Goal: Task Accomplishment & Management: Manage account settings

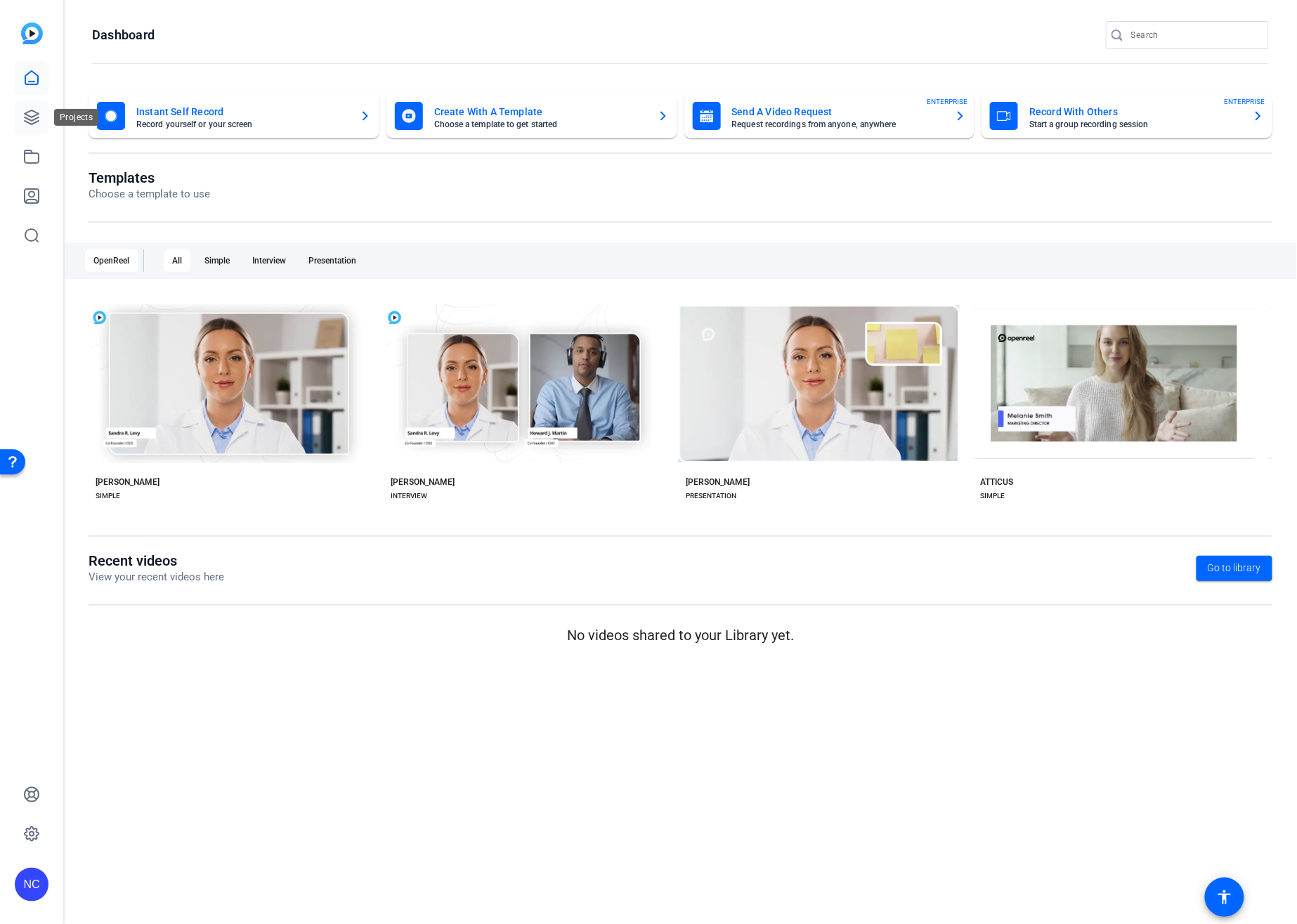
click at [32, 123] on icon at bounding box center [31, 117] width 14 height 14
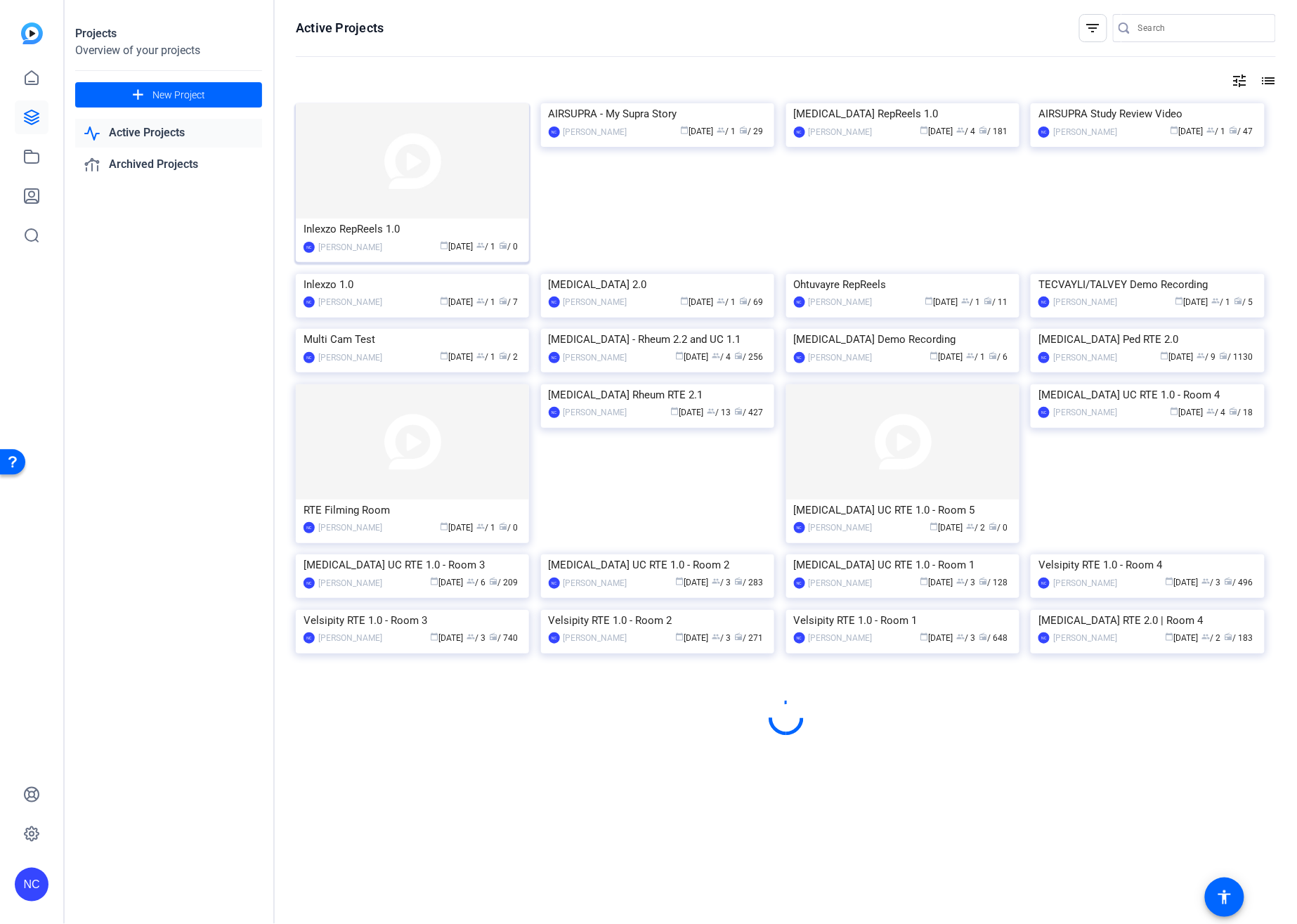
click at [395, 148] on img at bounding box center [412, 161] width 234 height 116
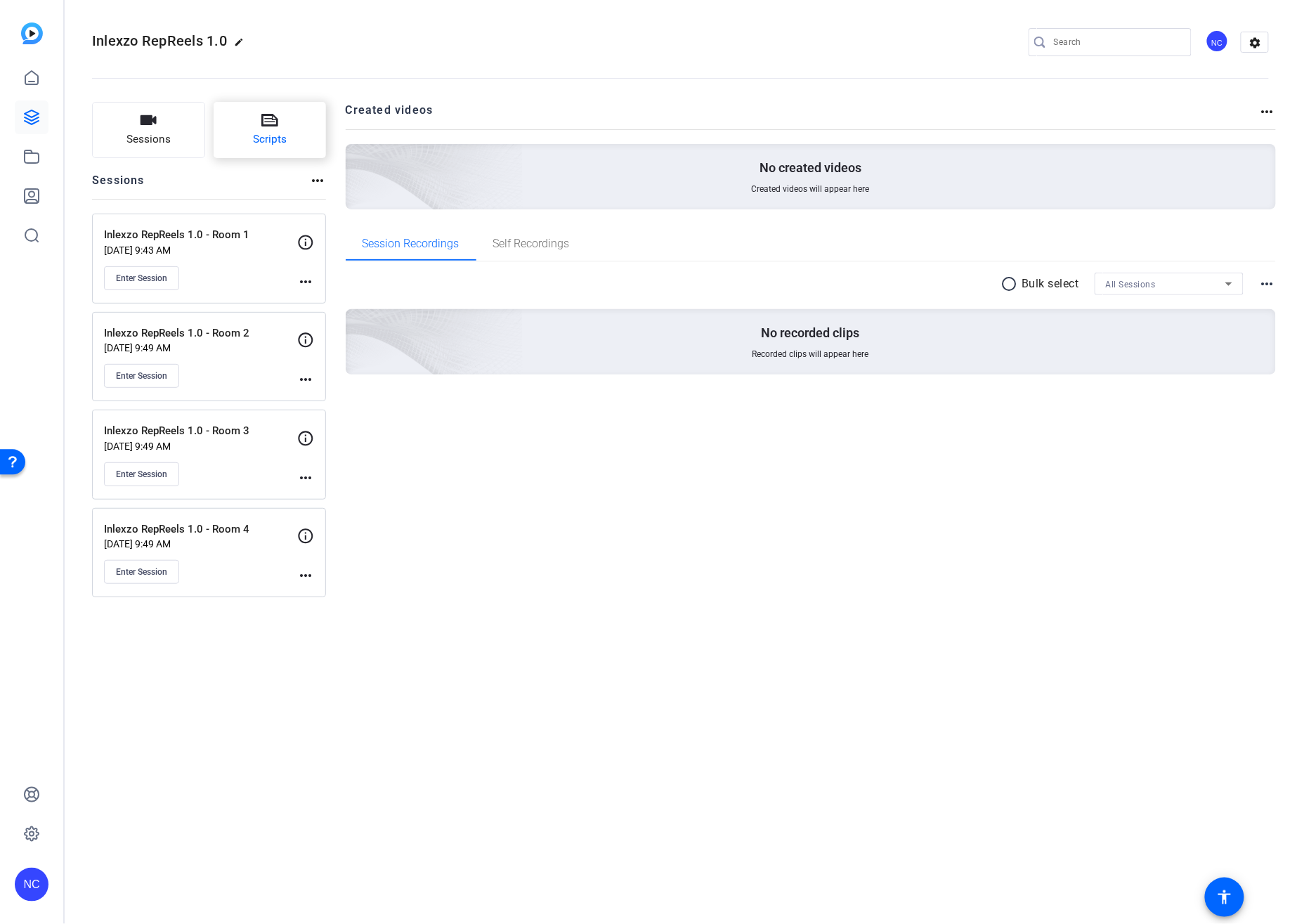
click at [281, 135] on span "Scripts" at bounding box center [269, 139] width 34 height 16
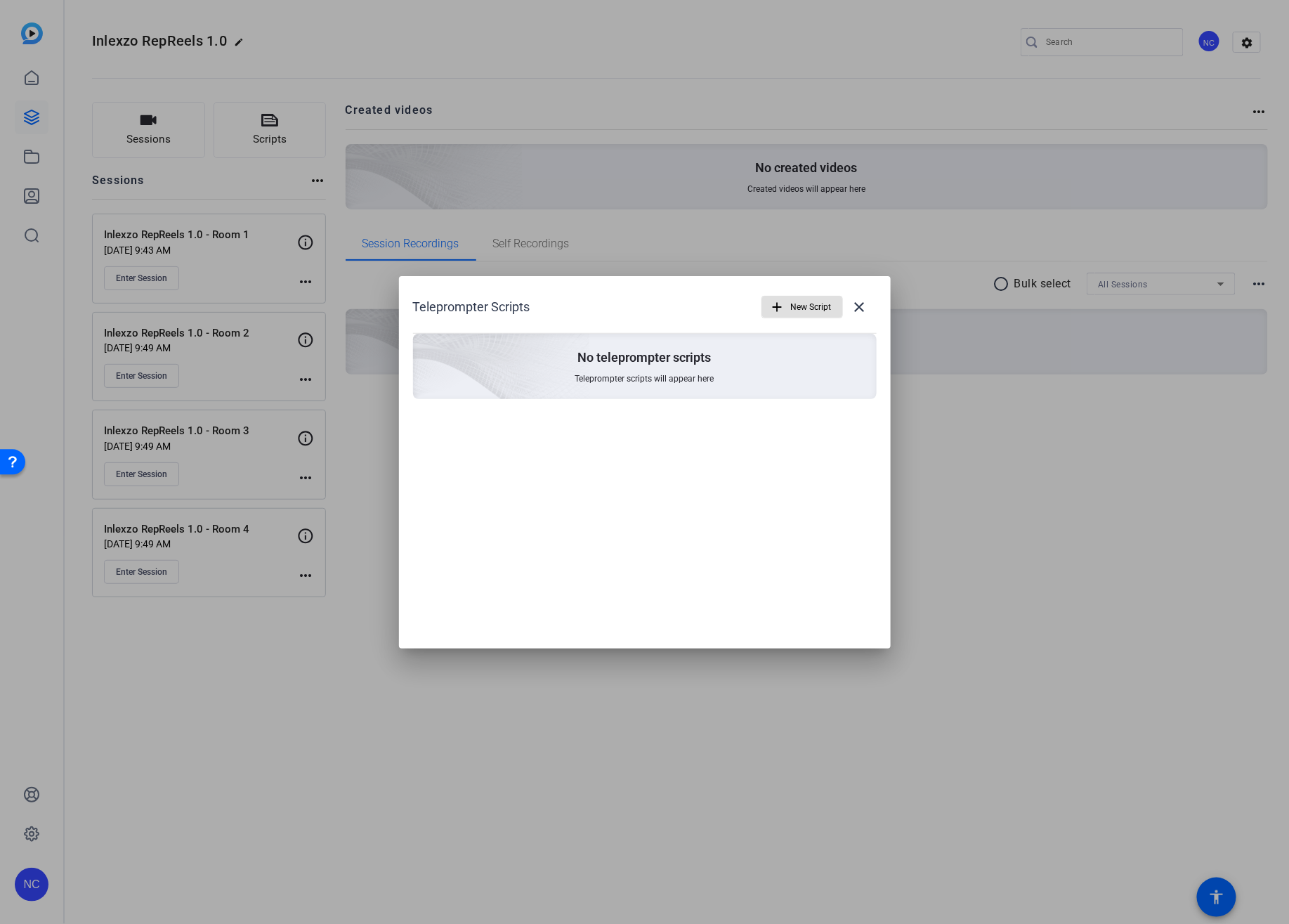
click at [810, 304] on span "New Script" at bounding box center [811, 307] width 41 height 27
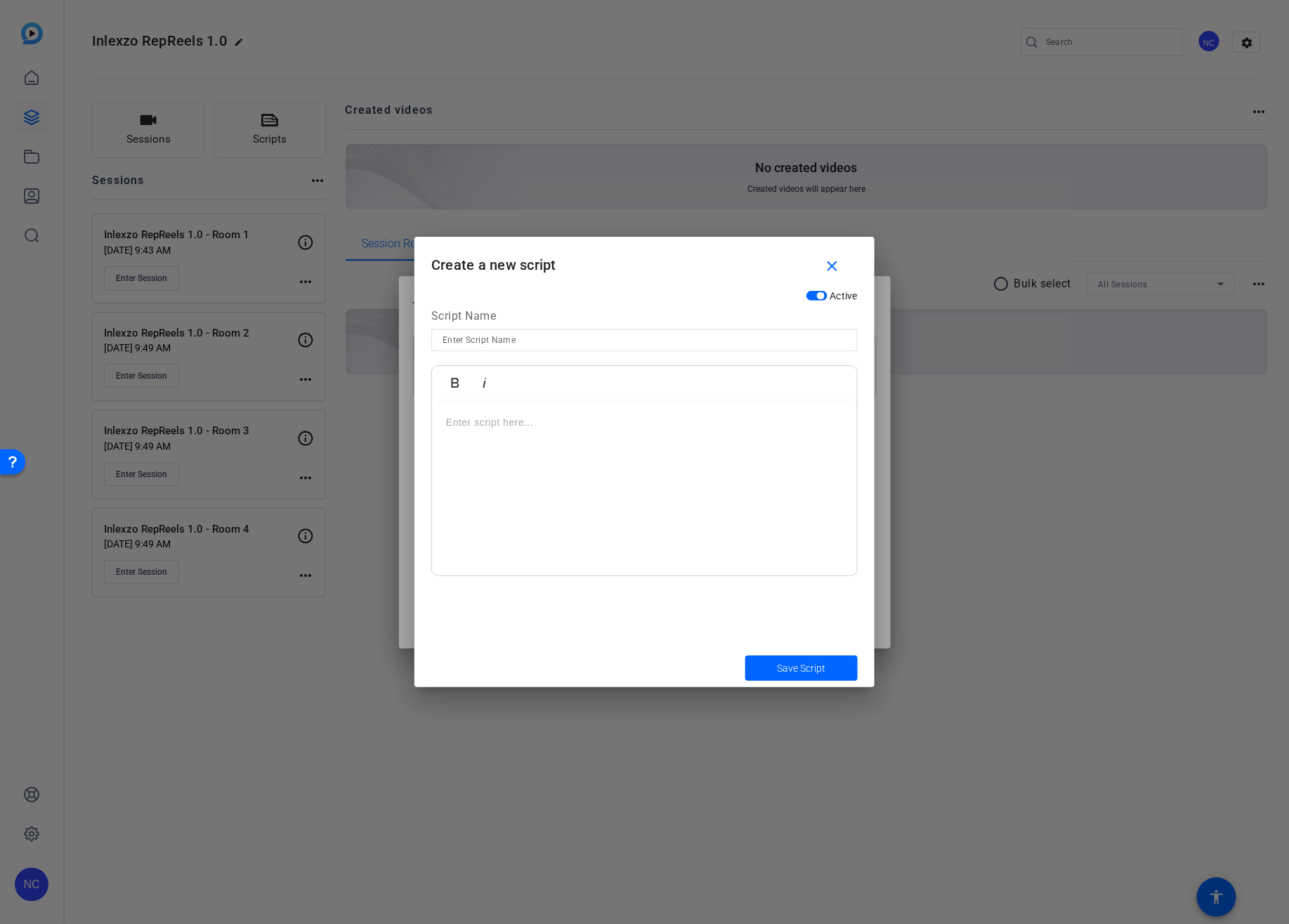
click at [527, 337] on input at bounding box center [644, 340] width 404 height 16
paste input "cp-508258"
type input "cp-508258 (Formal) - Resources to Share"
click at [656, 446] on div at bounding box center [644, 488] width 425 height 175
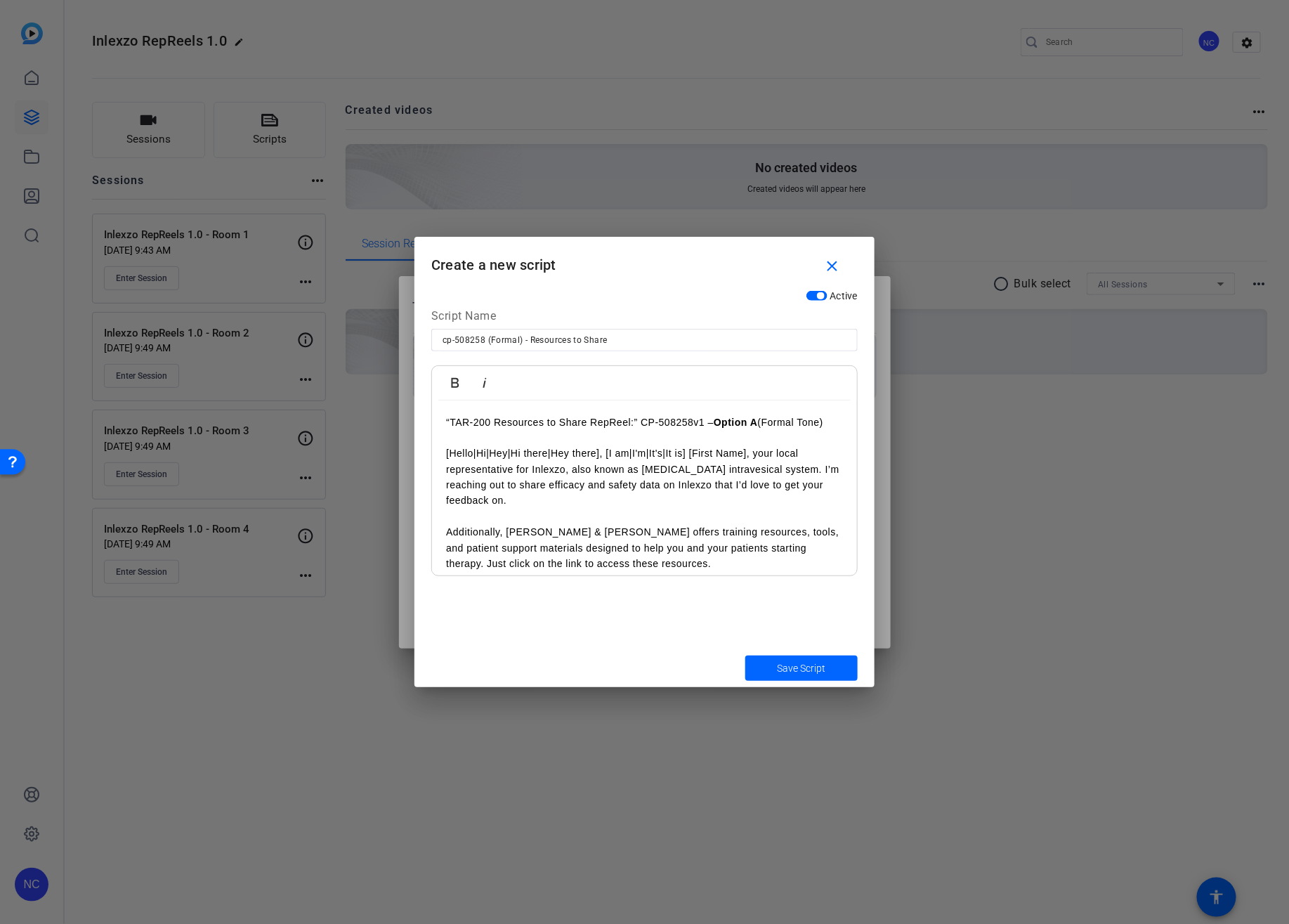
click at [692, 414] on p "“TAR-200 Resources to Share RepReel:” CP-508258v1 – Option A (Formal Tone)" at bounding box center [644, 422] width 397 height 16
click at [440, 452] on div "[Hello|Hi|Hey|Hi there|Hey there], [I am|I'm|It's|It is] [First Name], your loc…" at bounding box center [644, 524] width 425 height 248
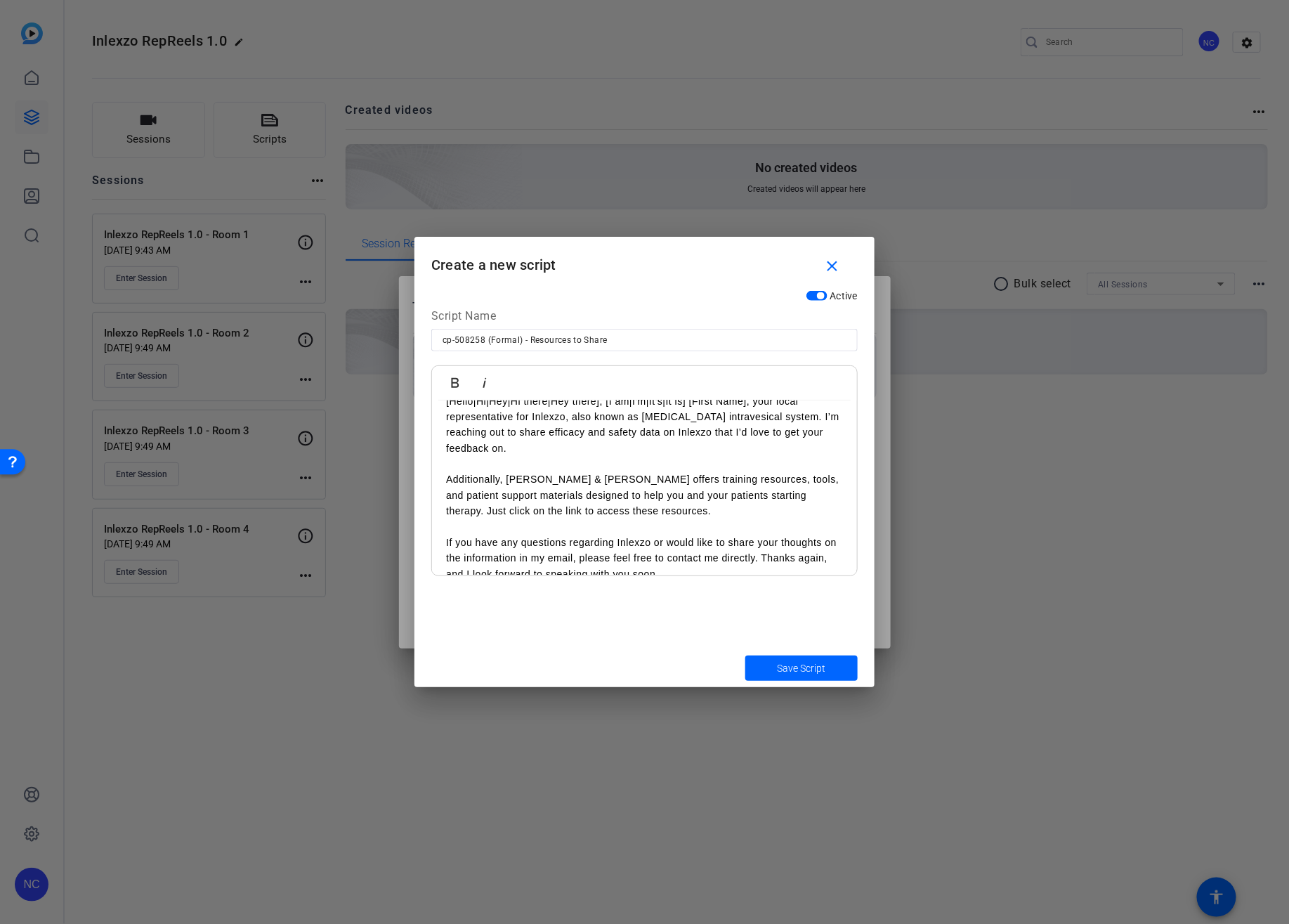
scroll to position [40, 0]
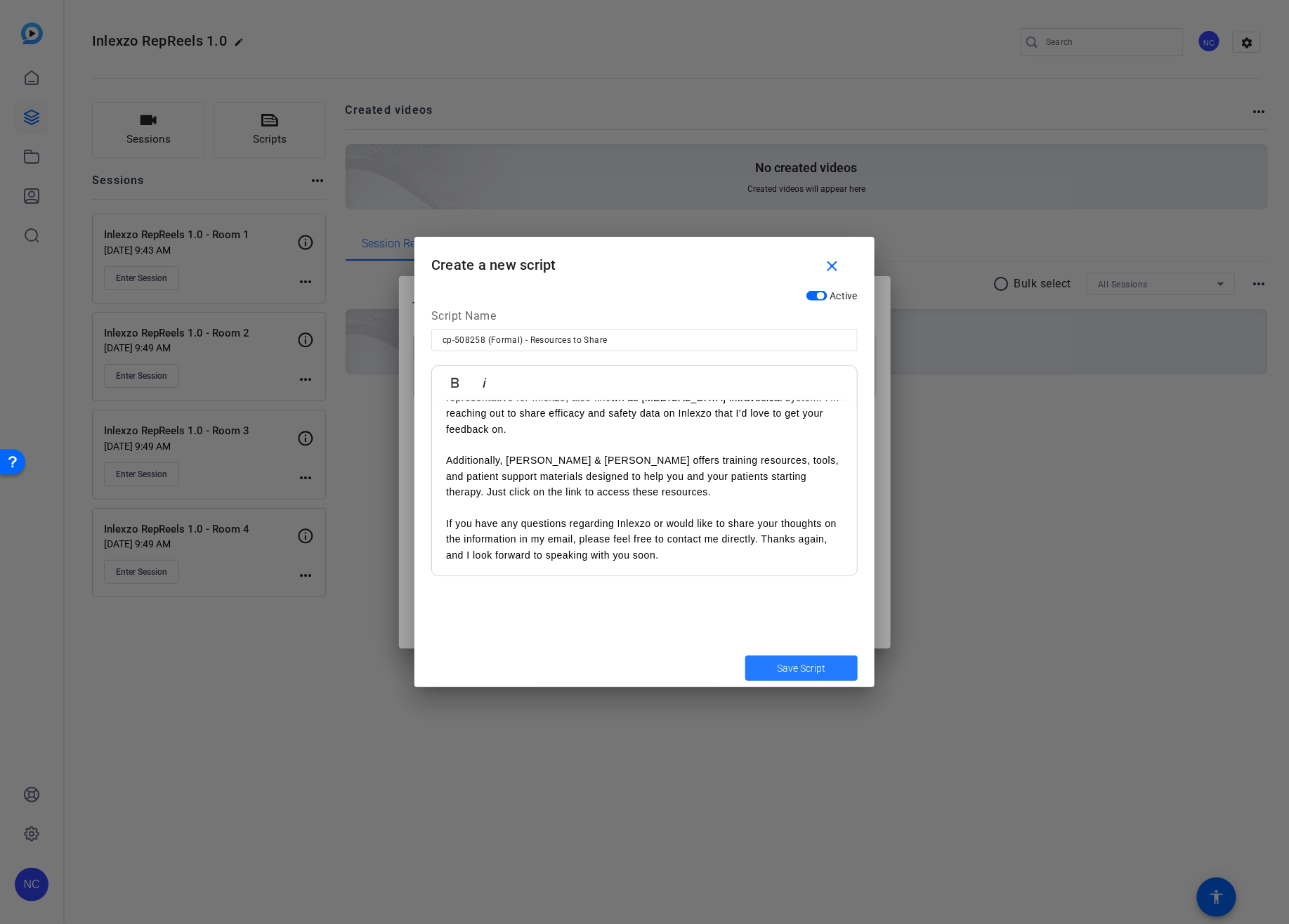
click at [828, 665] on span "submit" at bounding box center [801, 668] width 112 height 34
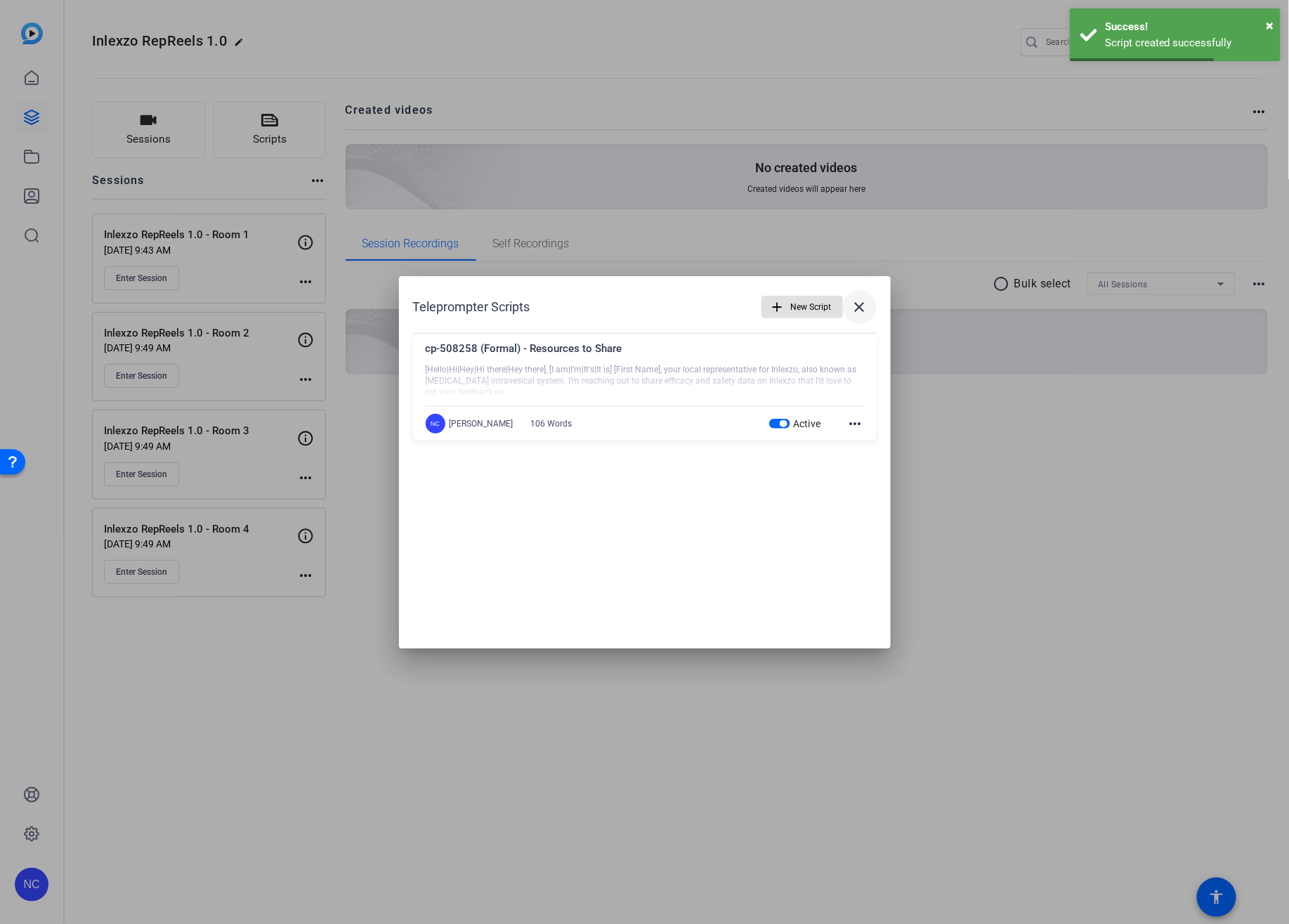
click at [868, 305] on mat-icon "close" at bounding box center [859, 307] width 17 height 16
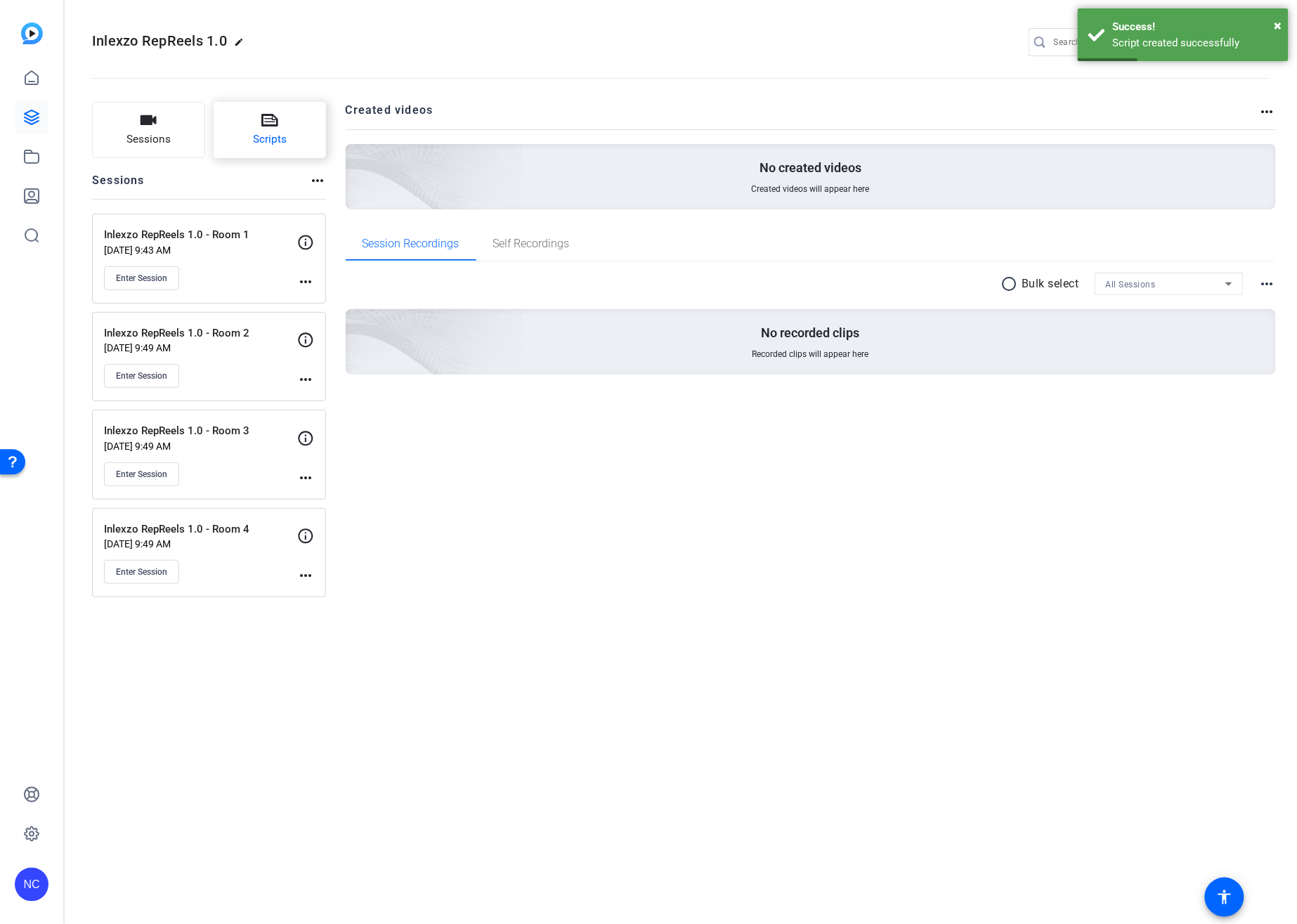
click at [241, 123] on button "Scripts" at bounding box center [270, 129] width 113 height 56
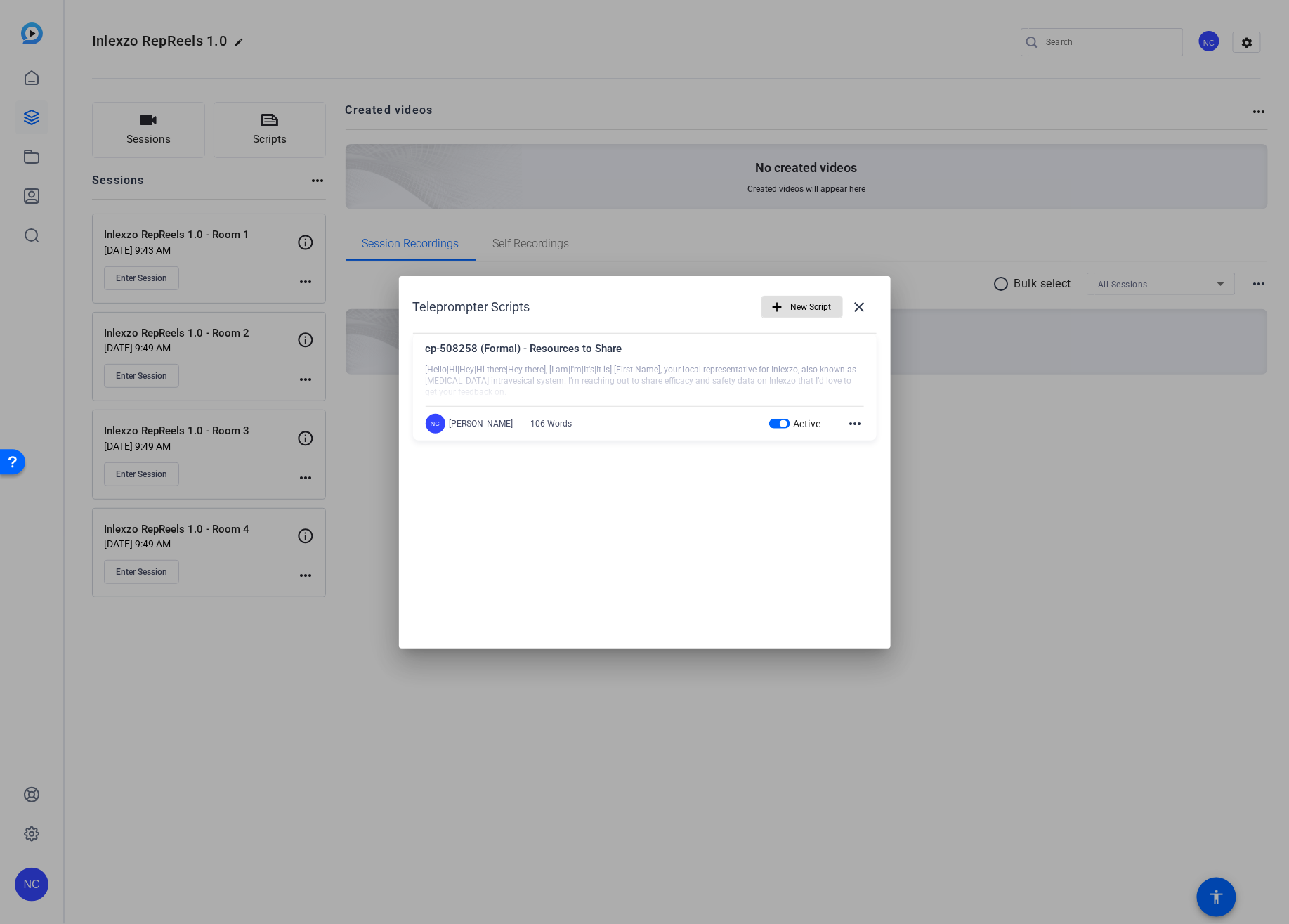
click at [790, 311] on span "button" at bounding box center [803, 307] width 80 height 34
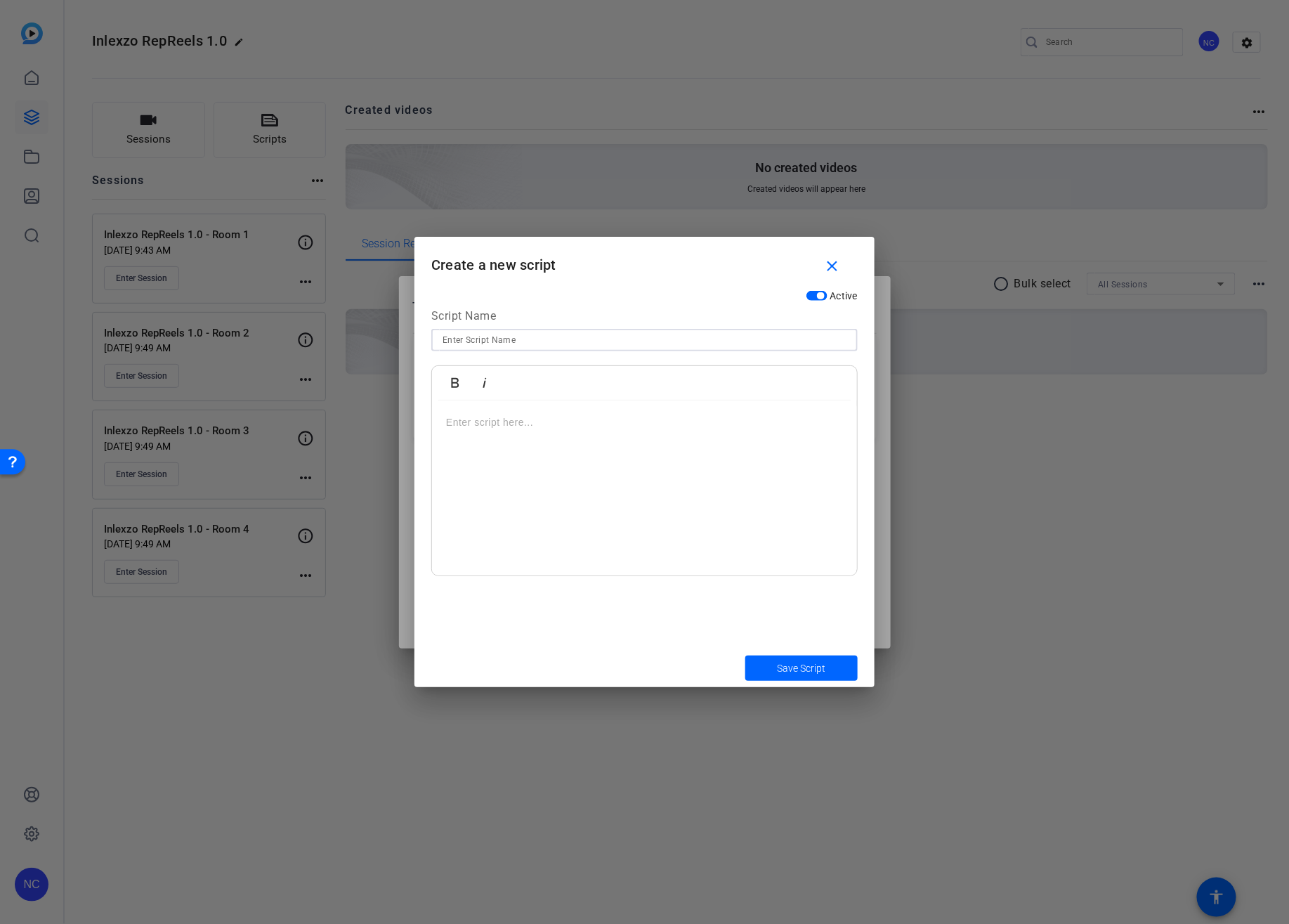
click at [510, 335] on input at bounding box center [644, 340] width 404 height 16
type input "cp-508258 (Casual) - Resources to Share"
click at [822, 441] on div at bounding box center [644, 488] width 425 height 175
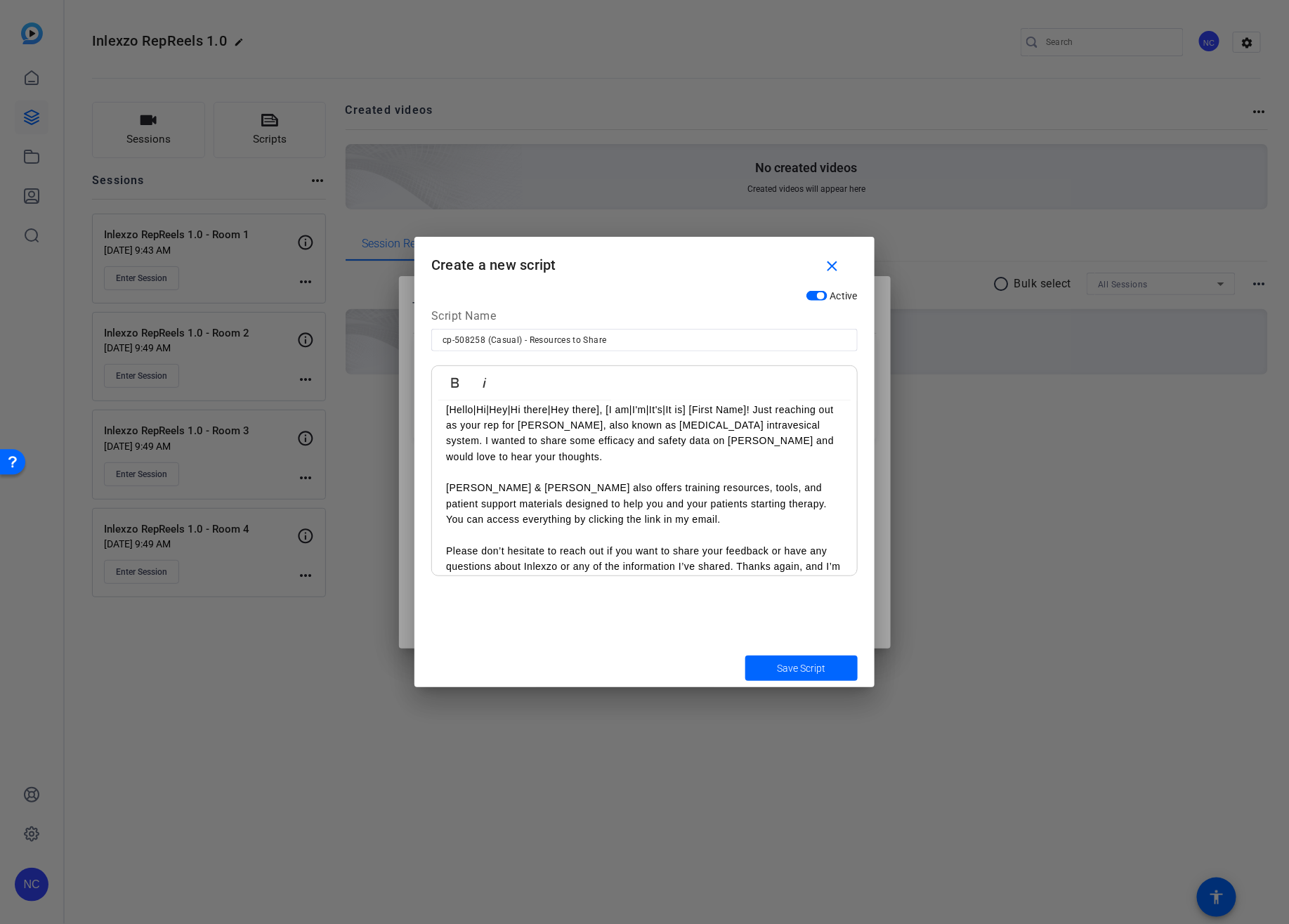
scroll to position [0, 0]
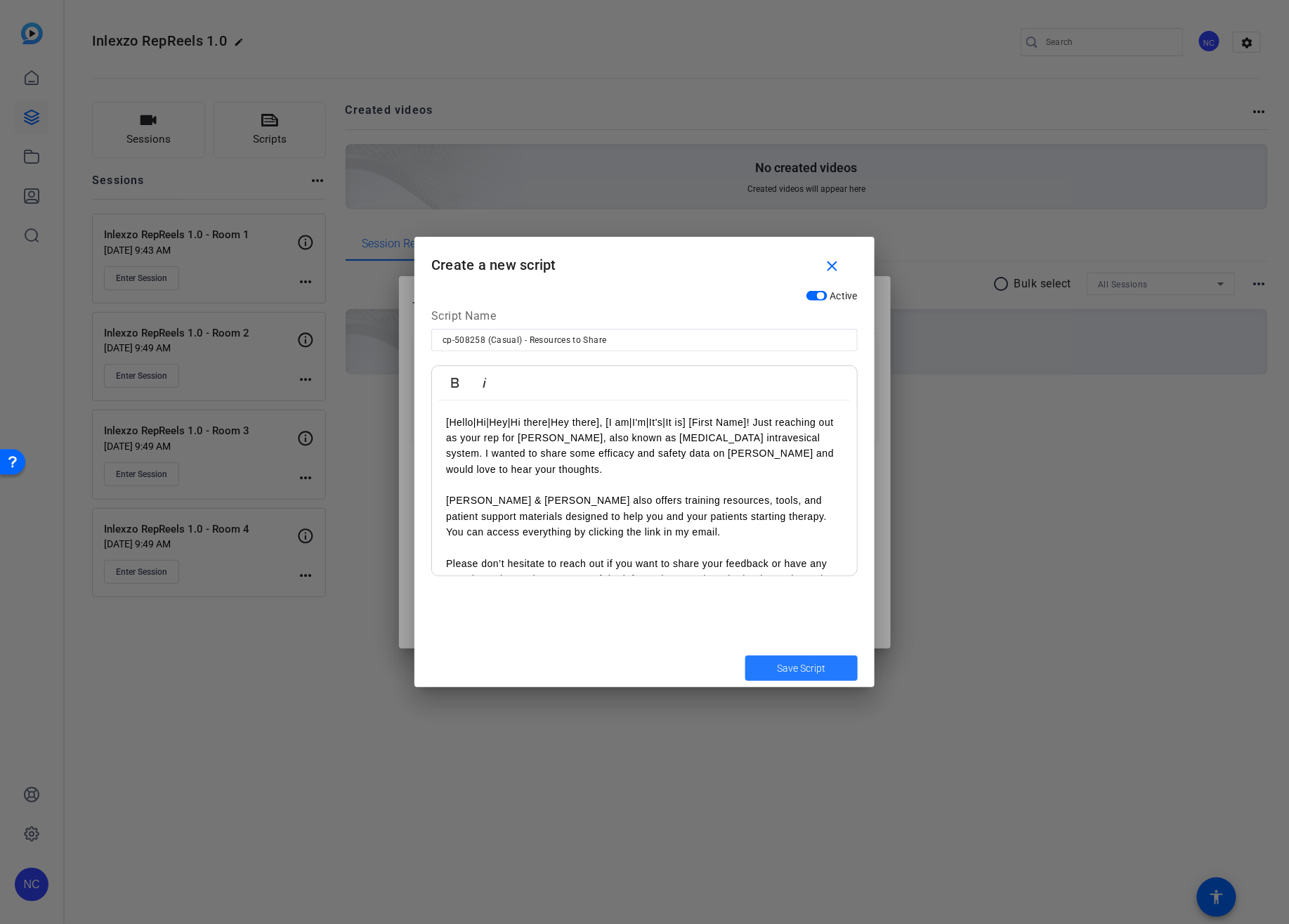
click at [822, 663] on span "Save Script" at bounding box center [802, 668] width 49 height 15
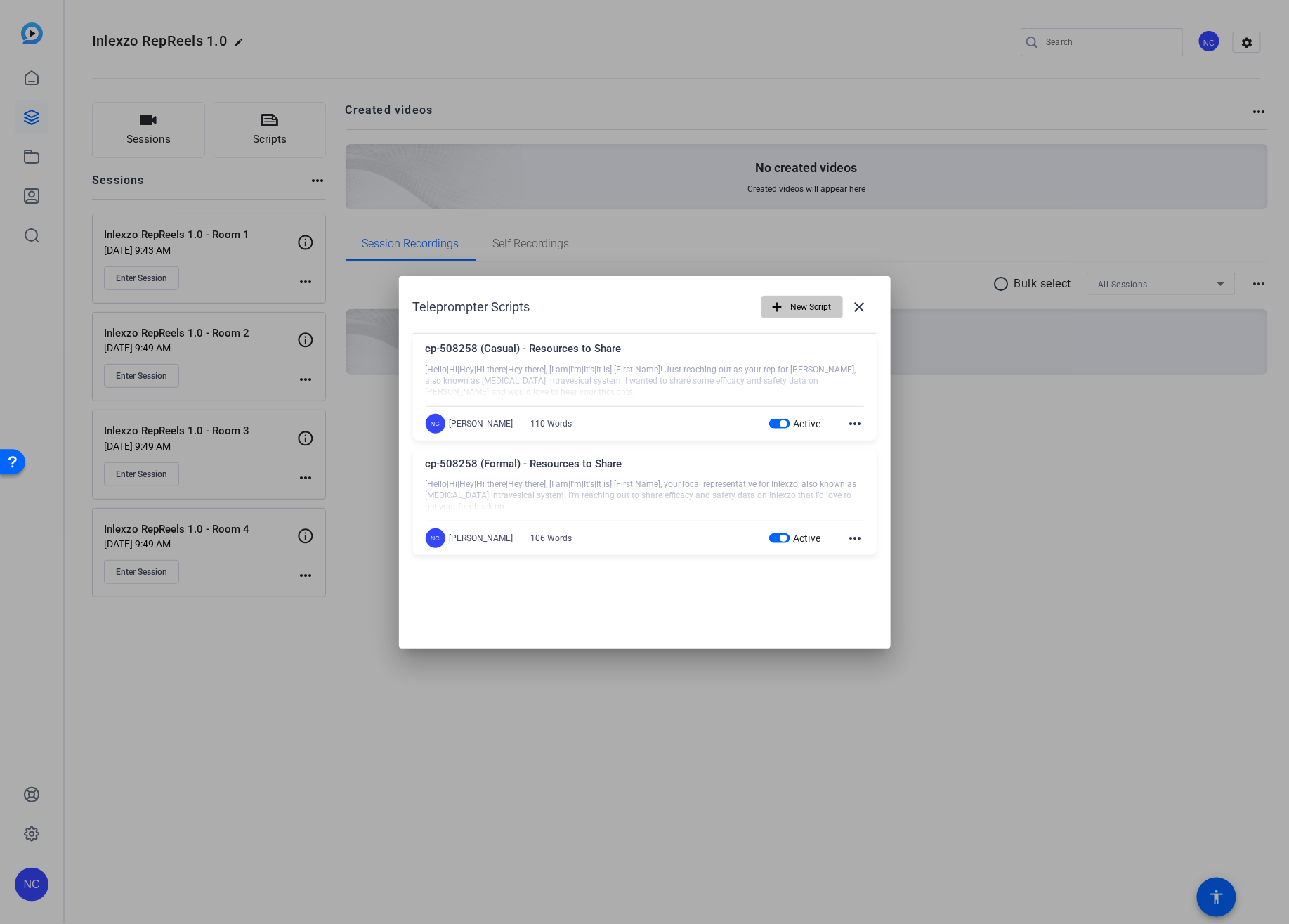
click at [803, 306] on span "New Script" at bounding box center [811, 307] width 41 height 27
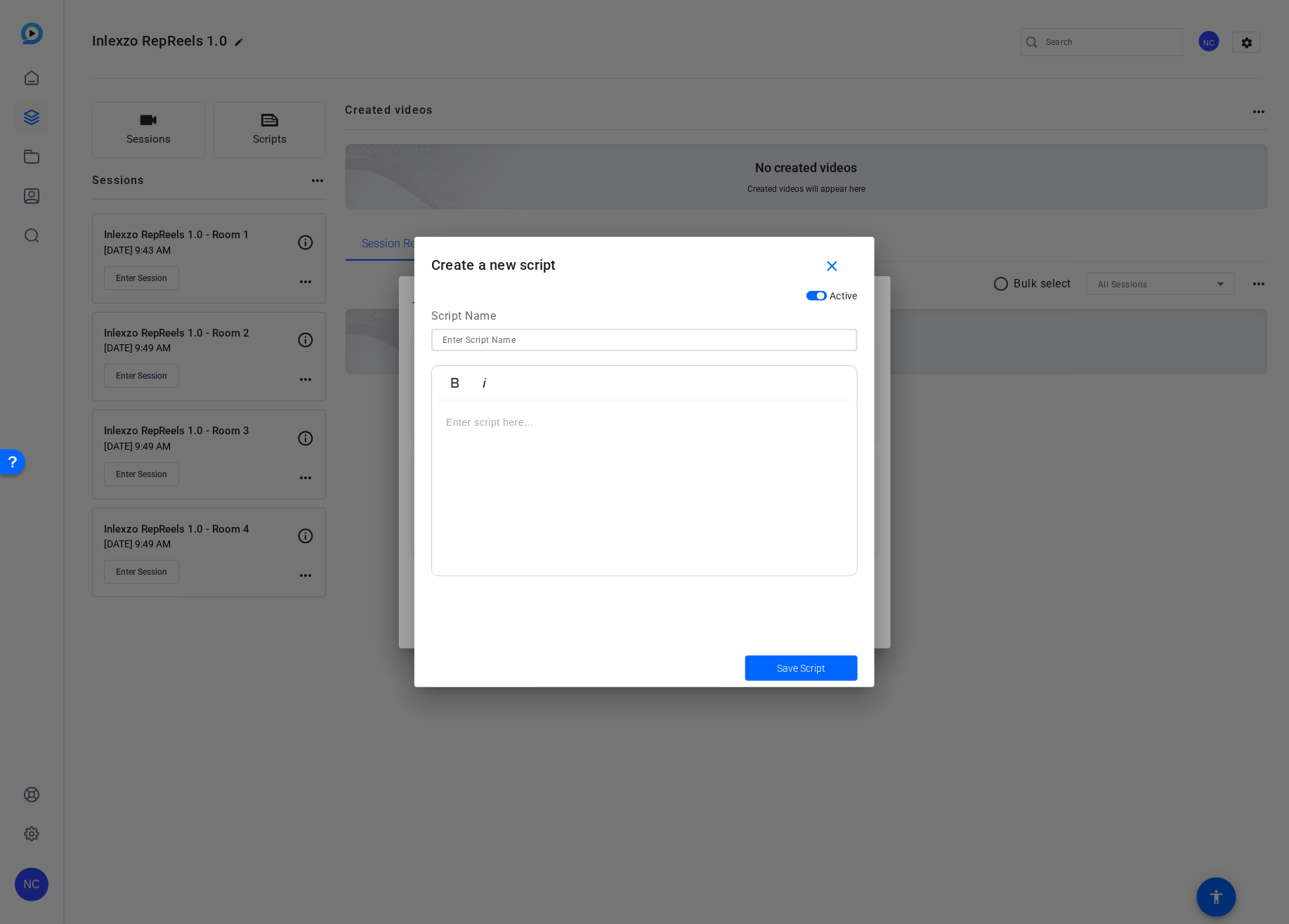
click at [488, 335] on input at bounding box center [644, 340] width 404 height 16
type input "cp-508261 (Formal) - Sorry I Missed You"
click at [507, 409] on div at bounding box center [644, 488] width 425 height 175
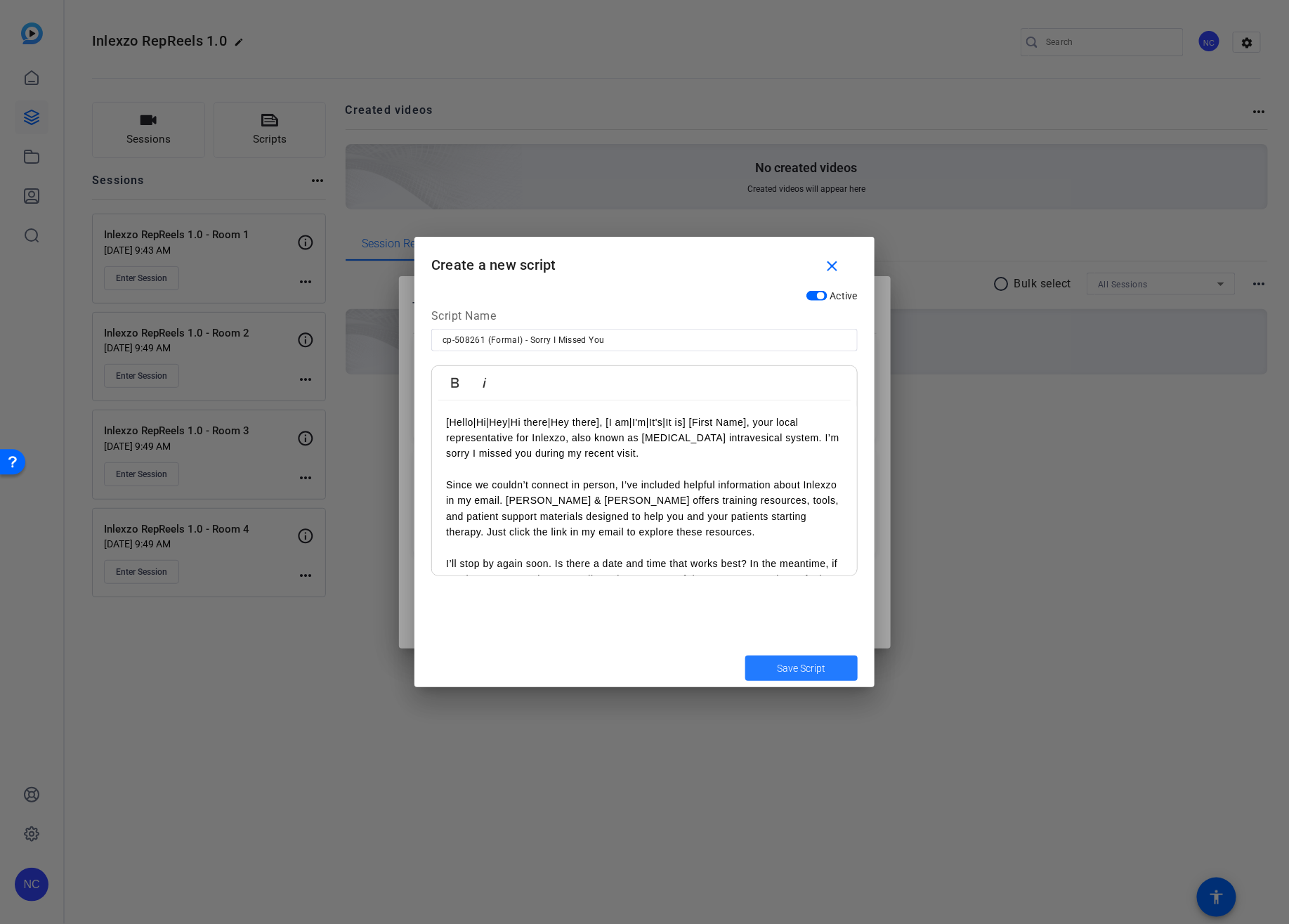
click at [813, 666] on span "Save Script" at bounding box center [802, 668] width 49 height 15
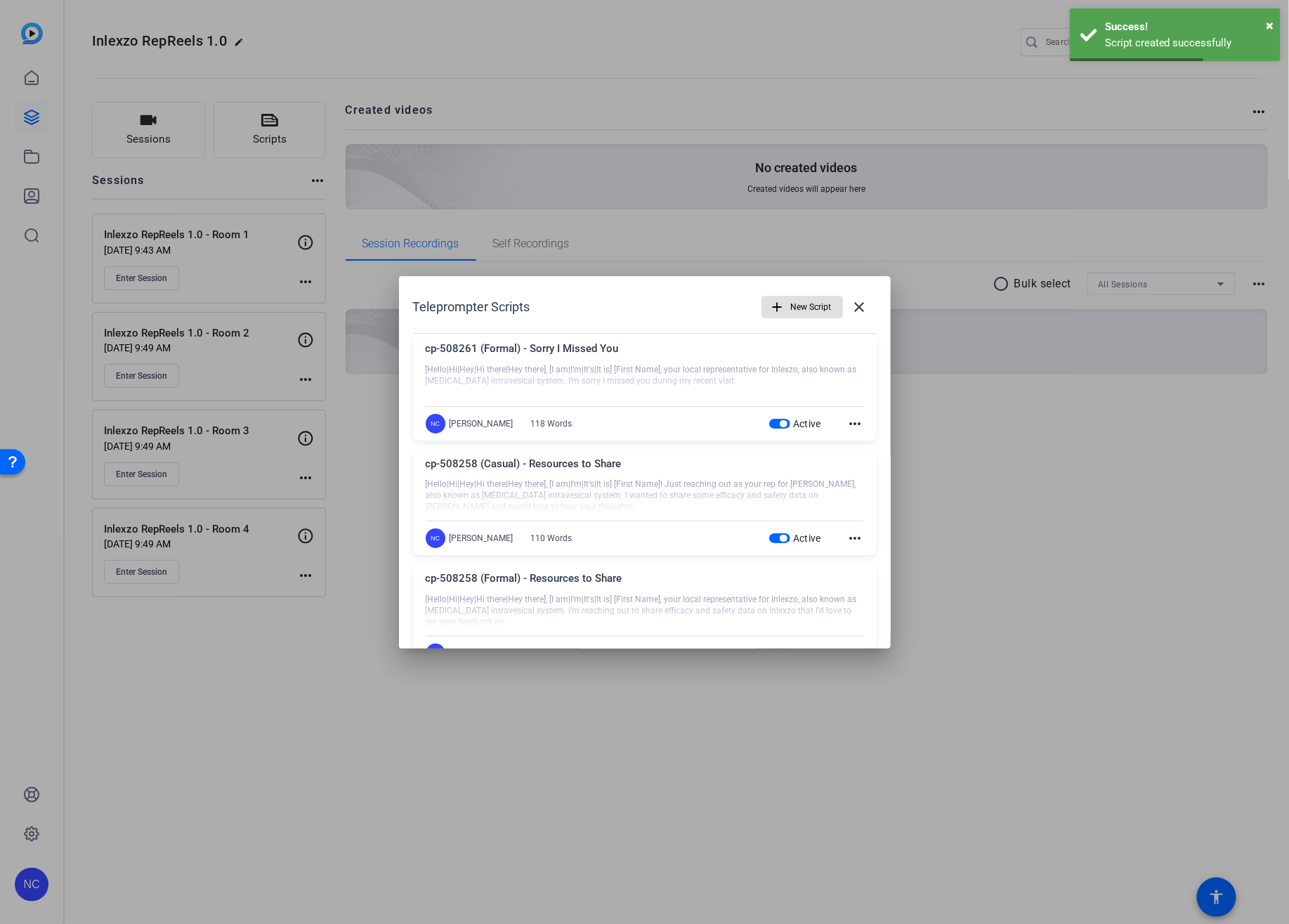
click at [805, 310] on span "New Script" at bounding box center [811, 307] width 41 height 27
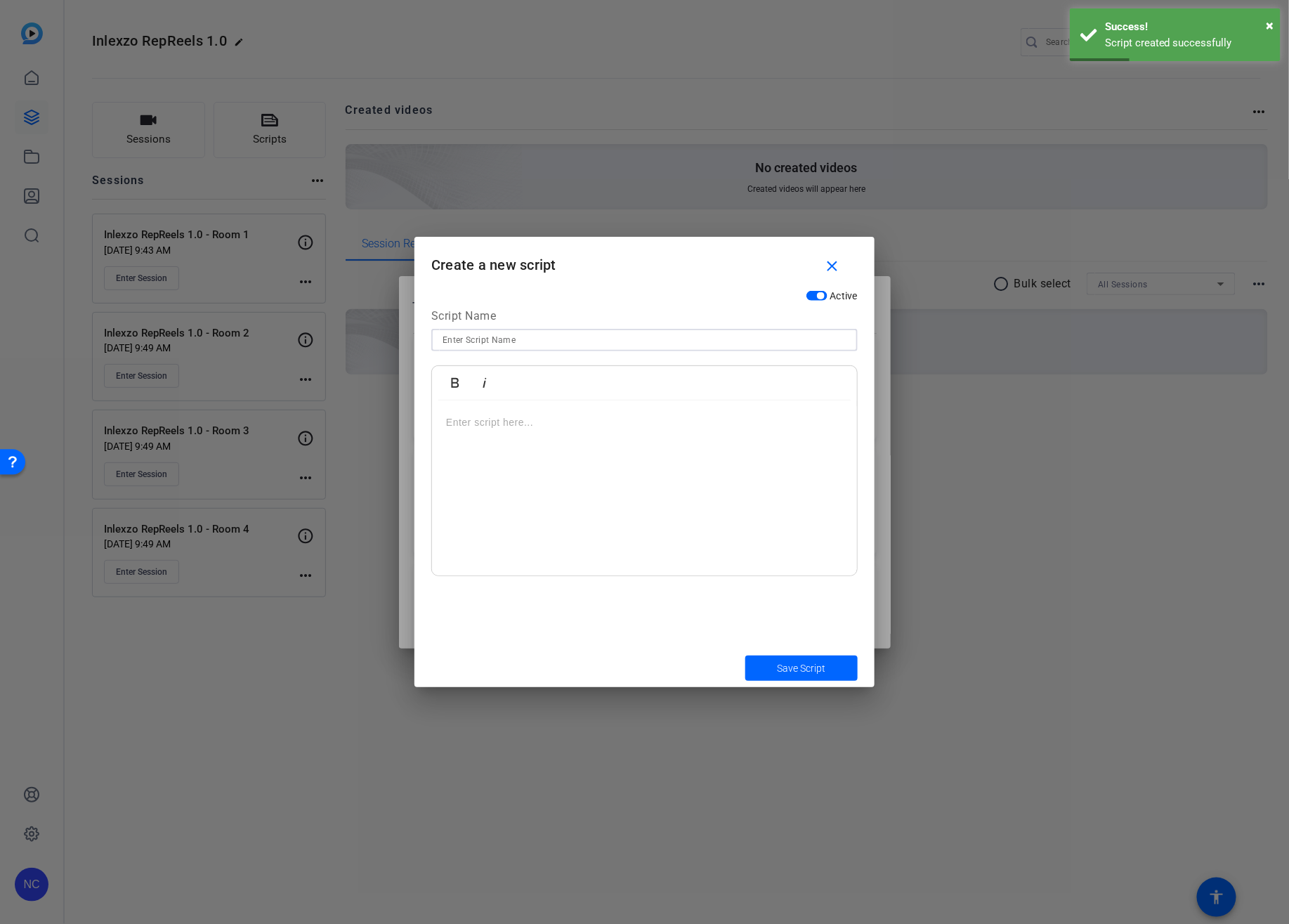
click at [585, 341] on input at bounding box center [644, 340] width 404 height 16
type input "cp-508261 (Casual) - Sorry I Missed You"
click at [479, 431] on div at bounding box center [644, 488] width 425 height 175
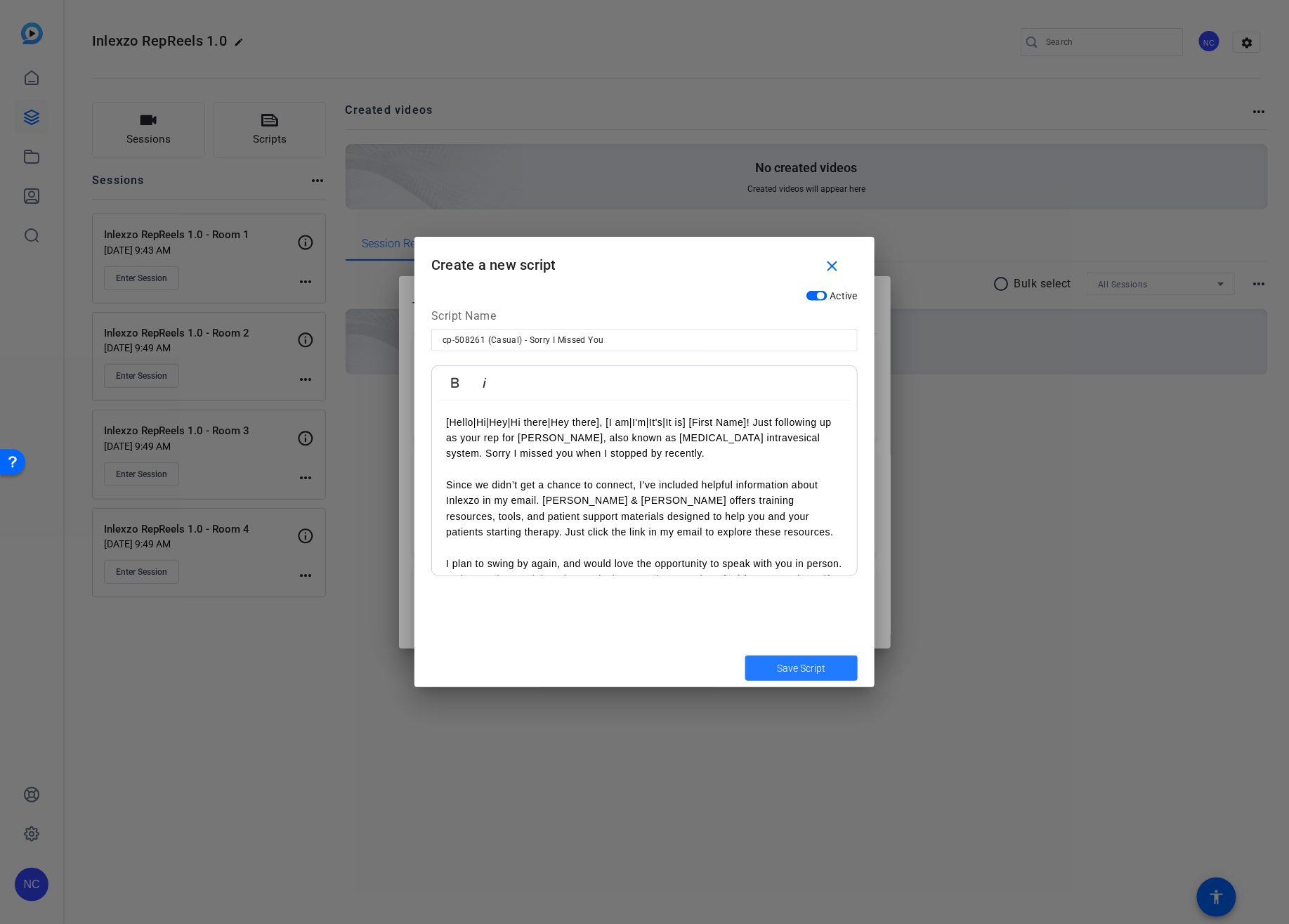
click at [777, 663] on span "Save Script" at bounding box center [802, 668] width 49 height 15
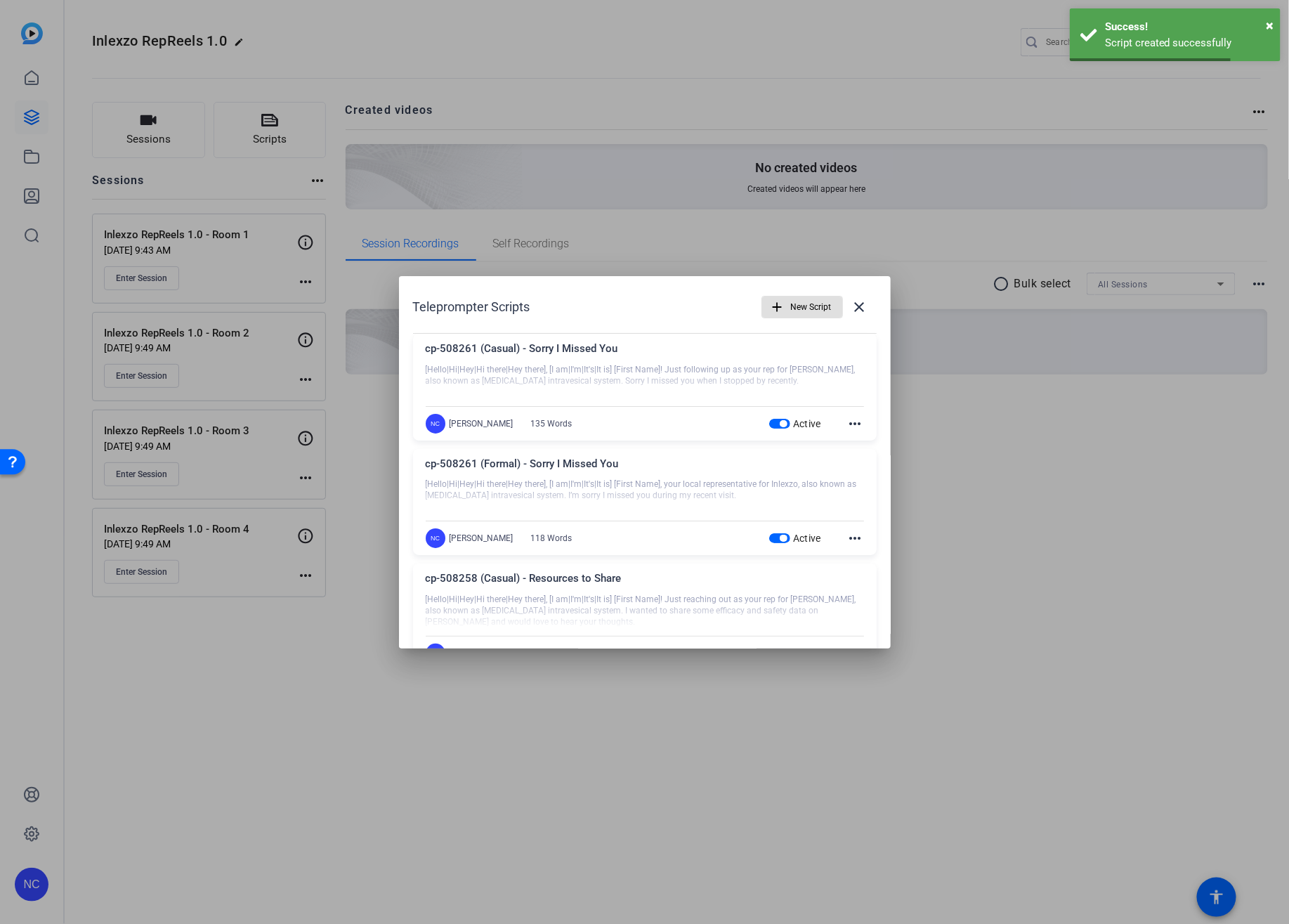
scroll to position [159, 0]
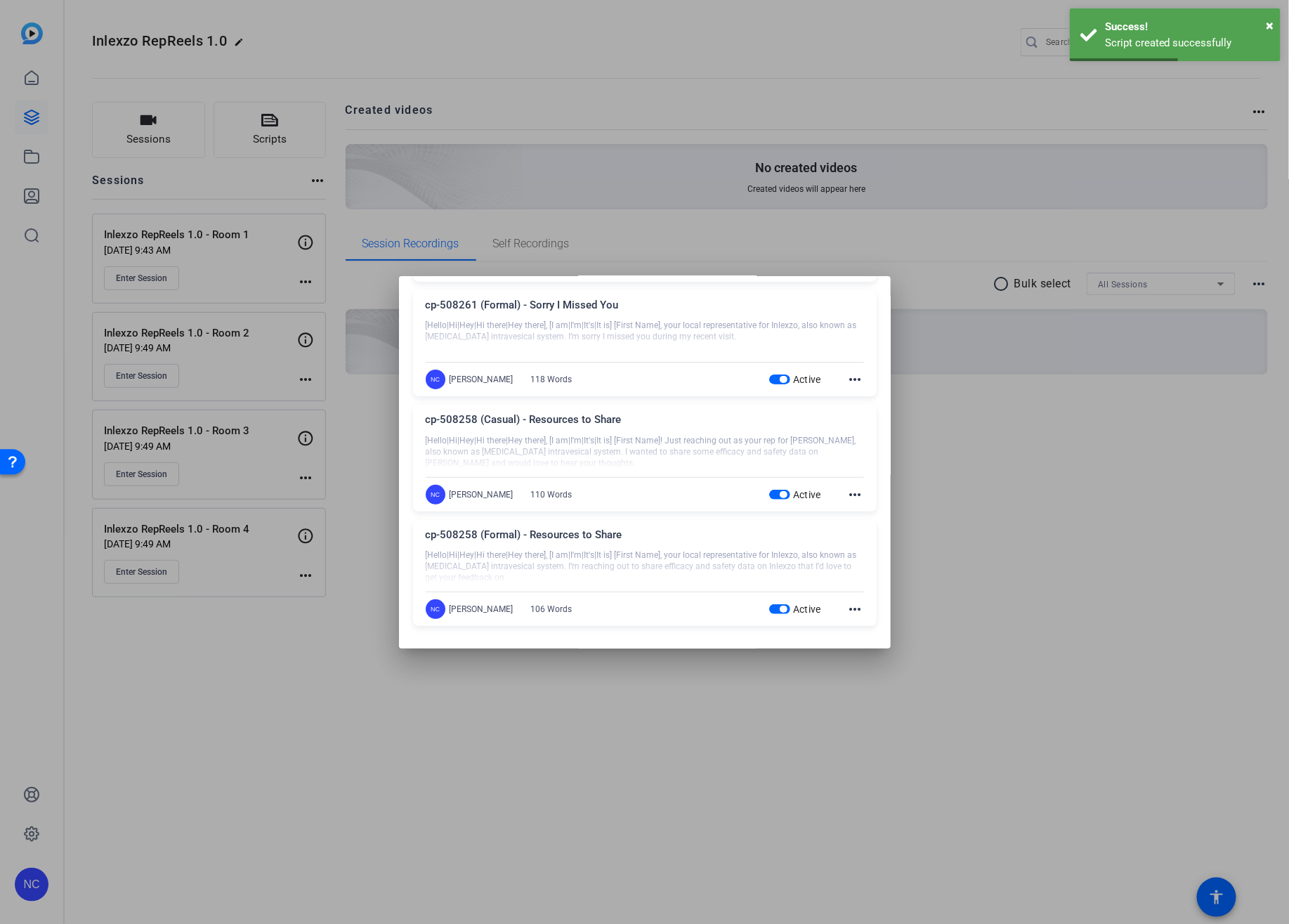
click at [957, 482] on div at bounding box center [644, 462] width 1289 height 924
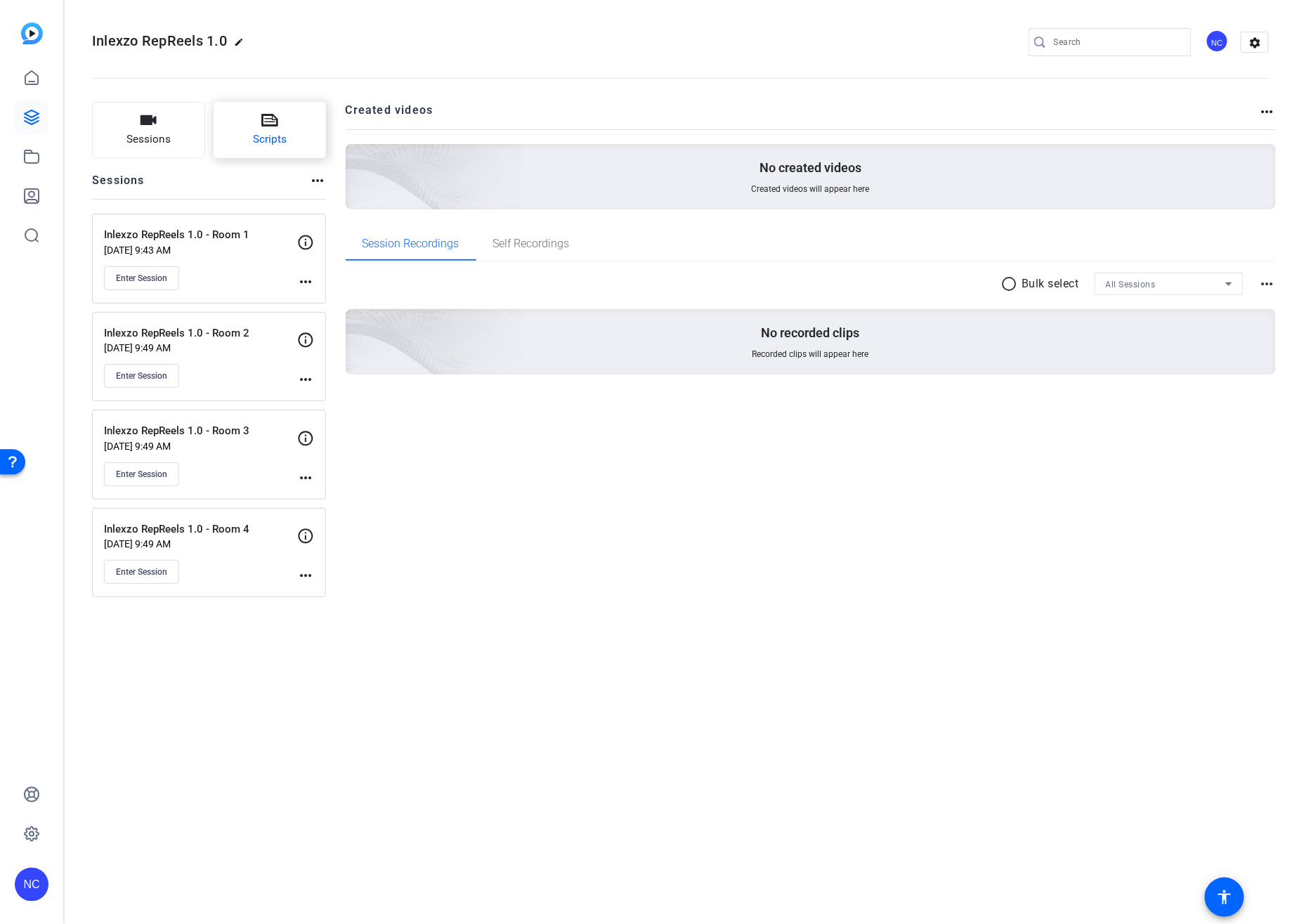
click at [248, 134] on button "Scripts" at bounding box center [270, 129] width 113 height 56
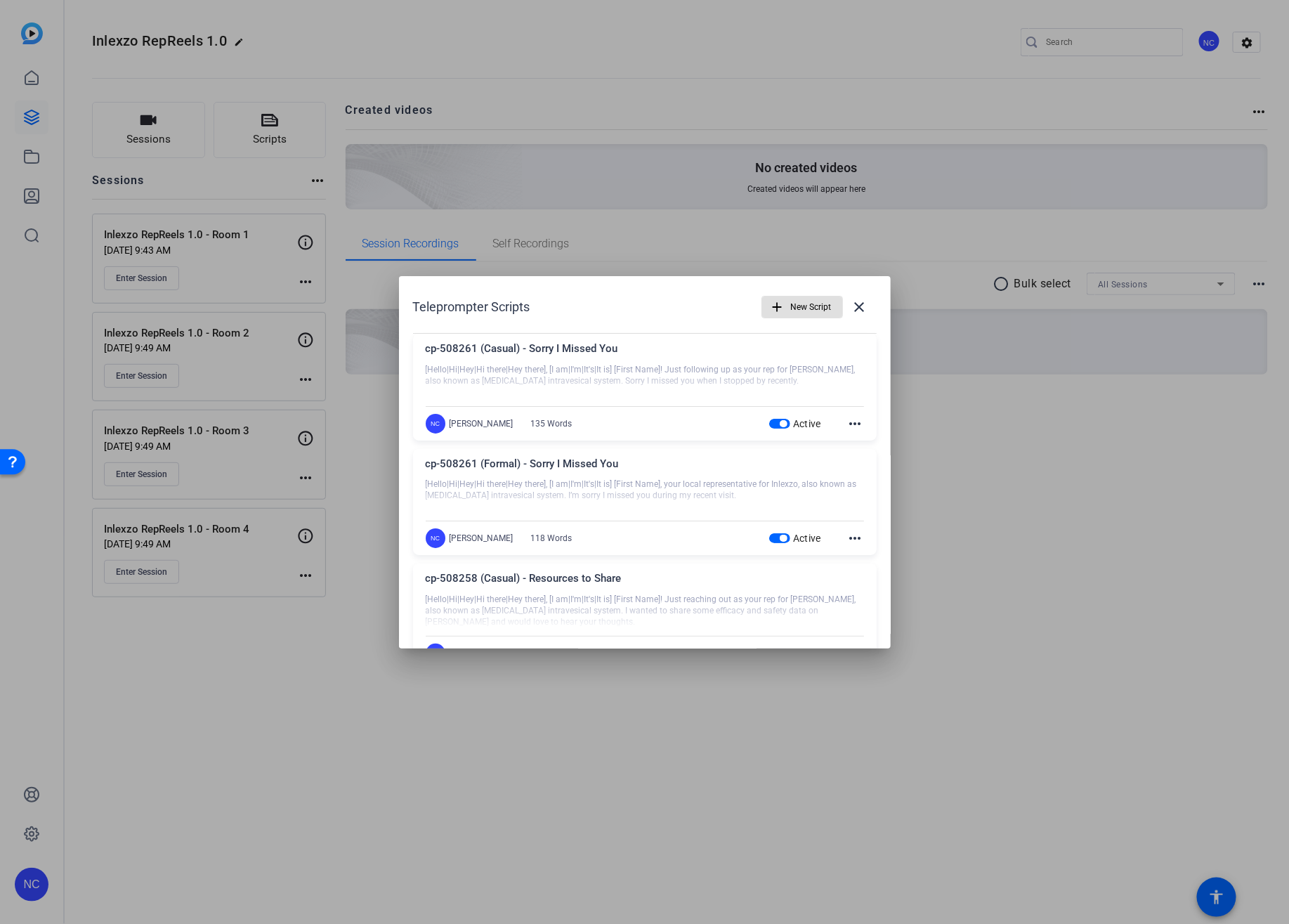
click at [794, 310] on span "New Script" at bounding box center [811, 307] width 41 height 27
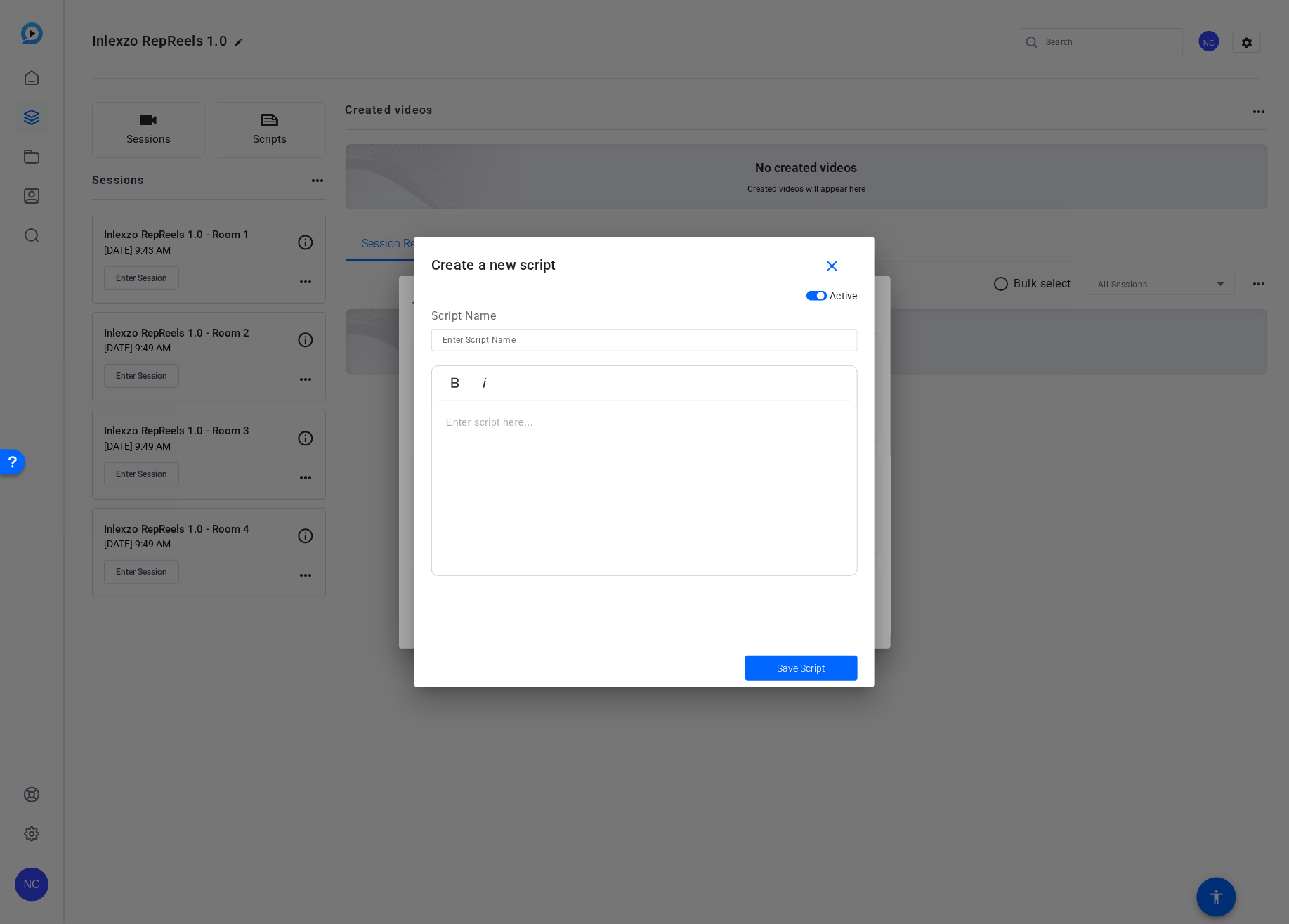
click at [472, 333] on input at bounding box center [644, 340] width 404 height 16
type input "cp-508260 (Formal) - Thanks for Seeing Me"
click at [509, 430] on div at bounding box center [644, 488] width 425 height 175
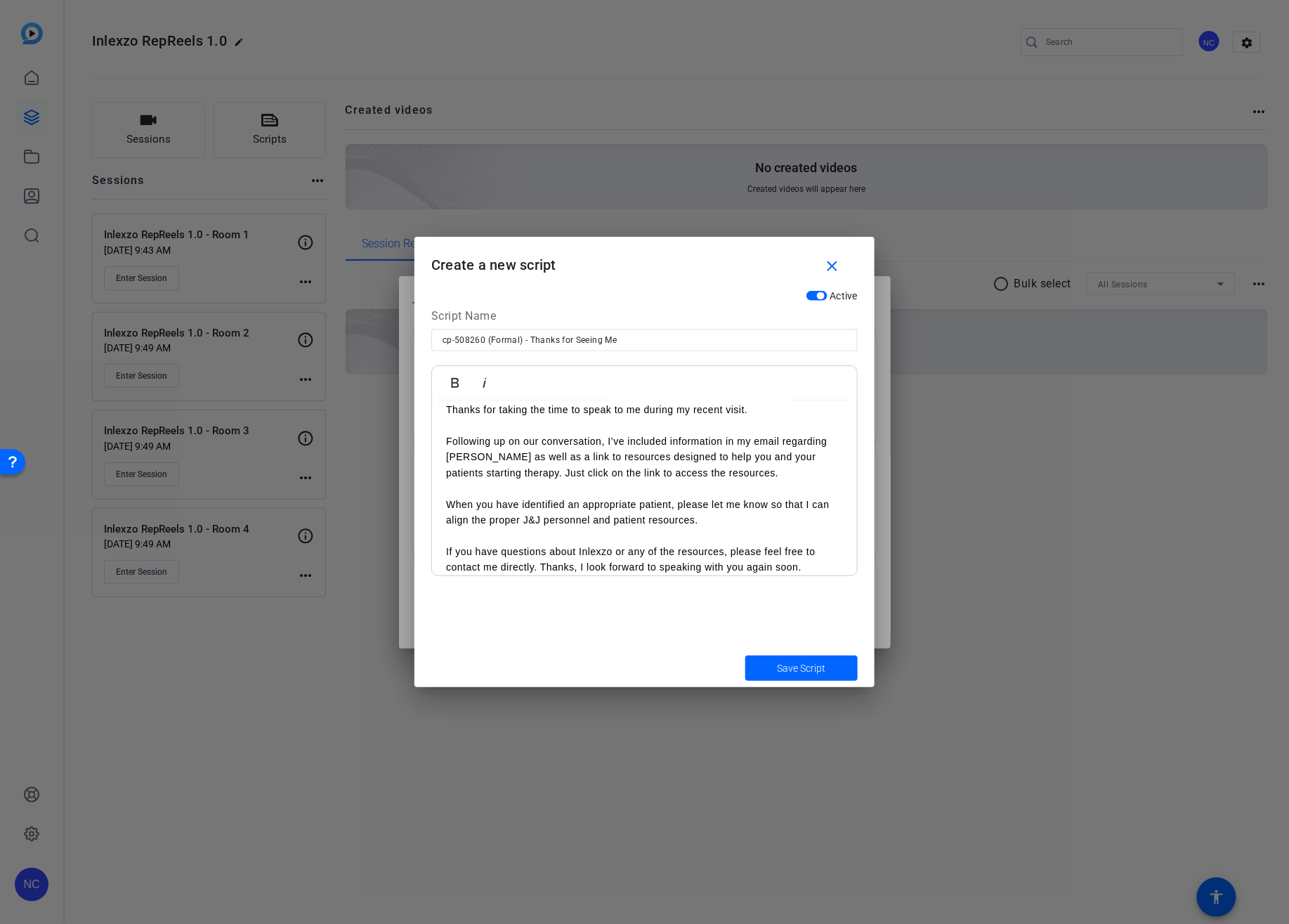
scroll to position [0, 0]
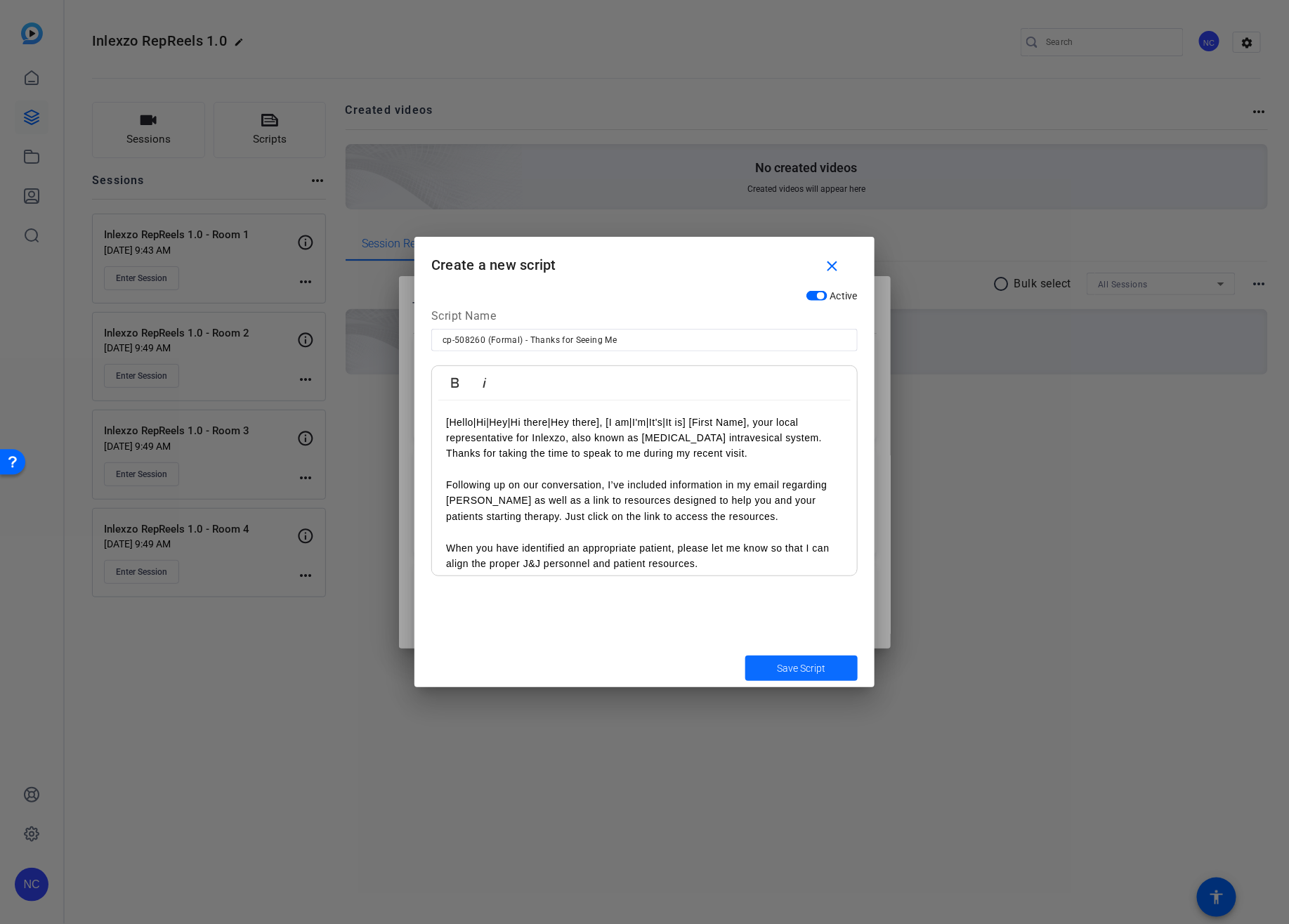
click at [796, 671] on span "Save Script" at bounding box center [802, 668] width 49 height 15
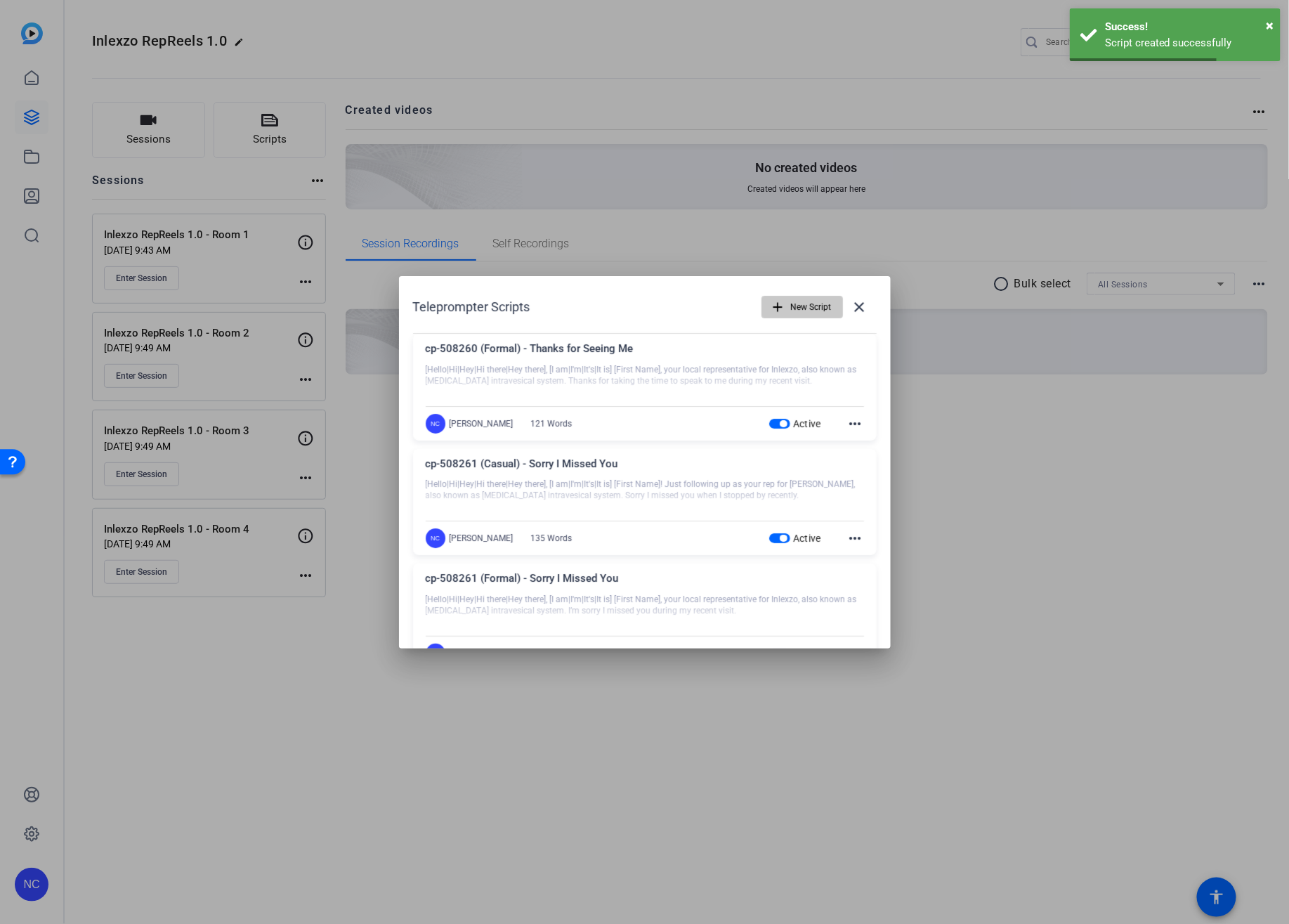
click at [810, 314] on span "New Script" at bounding box center [811, 307] width 41 height 27
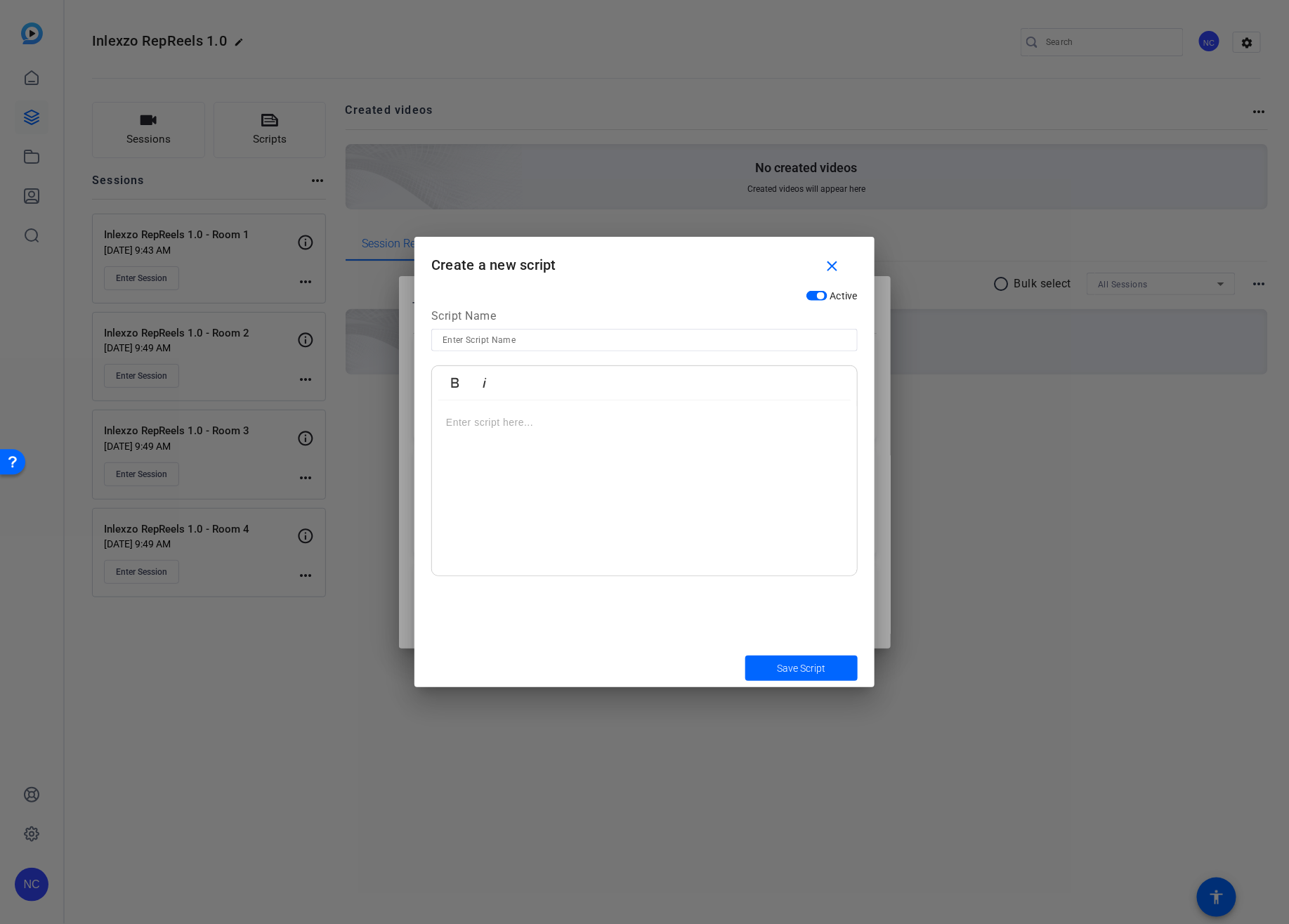
click at [450, 340] on input at bounding box center [644, 340] width 404 height 16
type input "cp-508260 (Casual) - Thanks for Seeing Me"
click at [512, 421] on p at bounding box center [644, 422] width 397 height 16
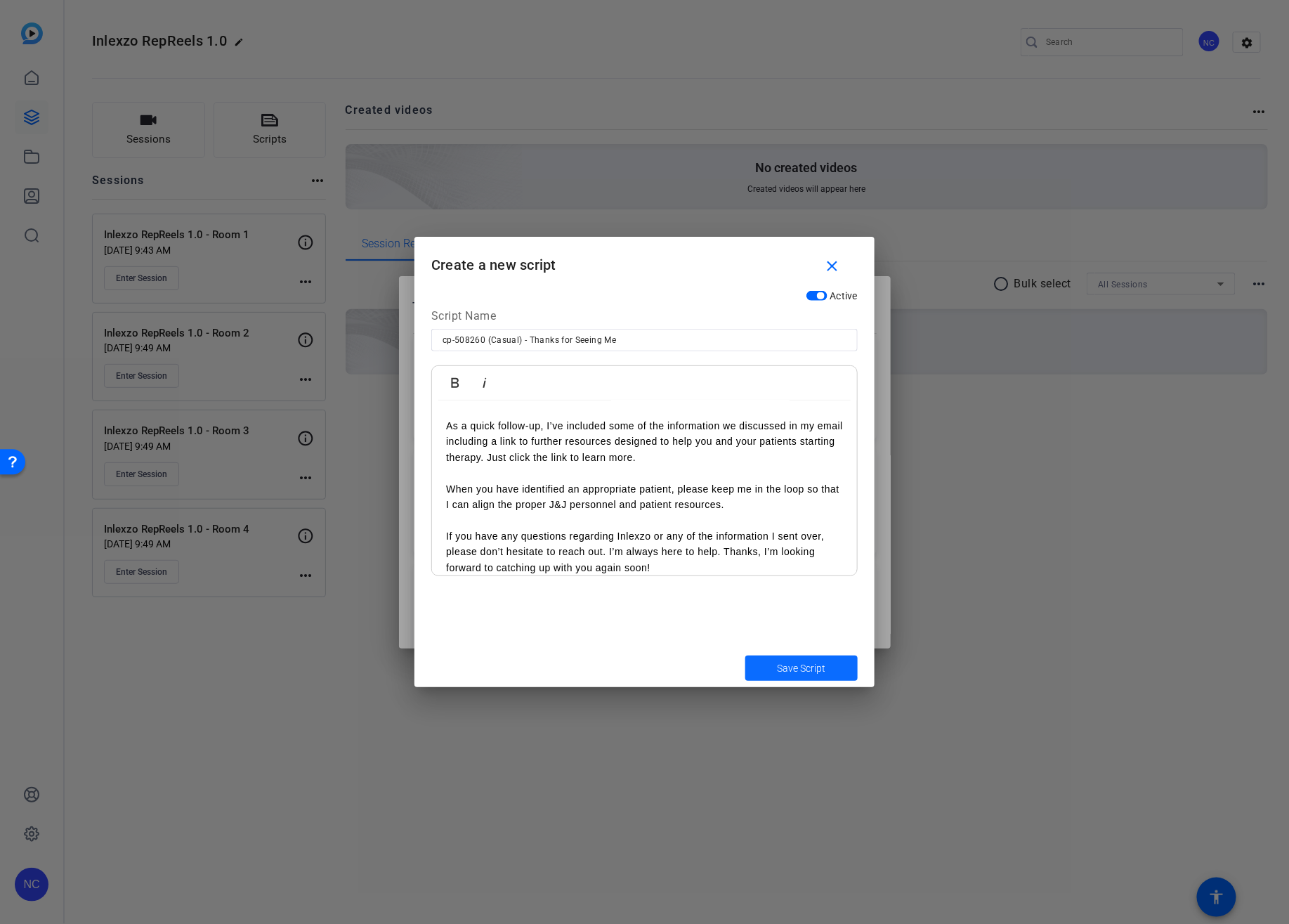
click at [769, 662] on span "submit" at bounding box center [801, 668] width 112 height 34
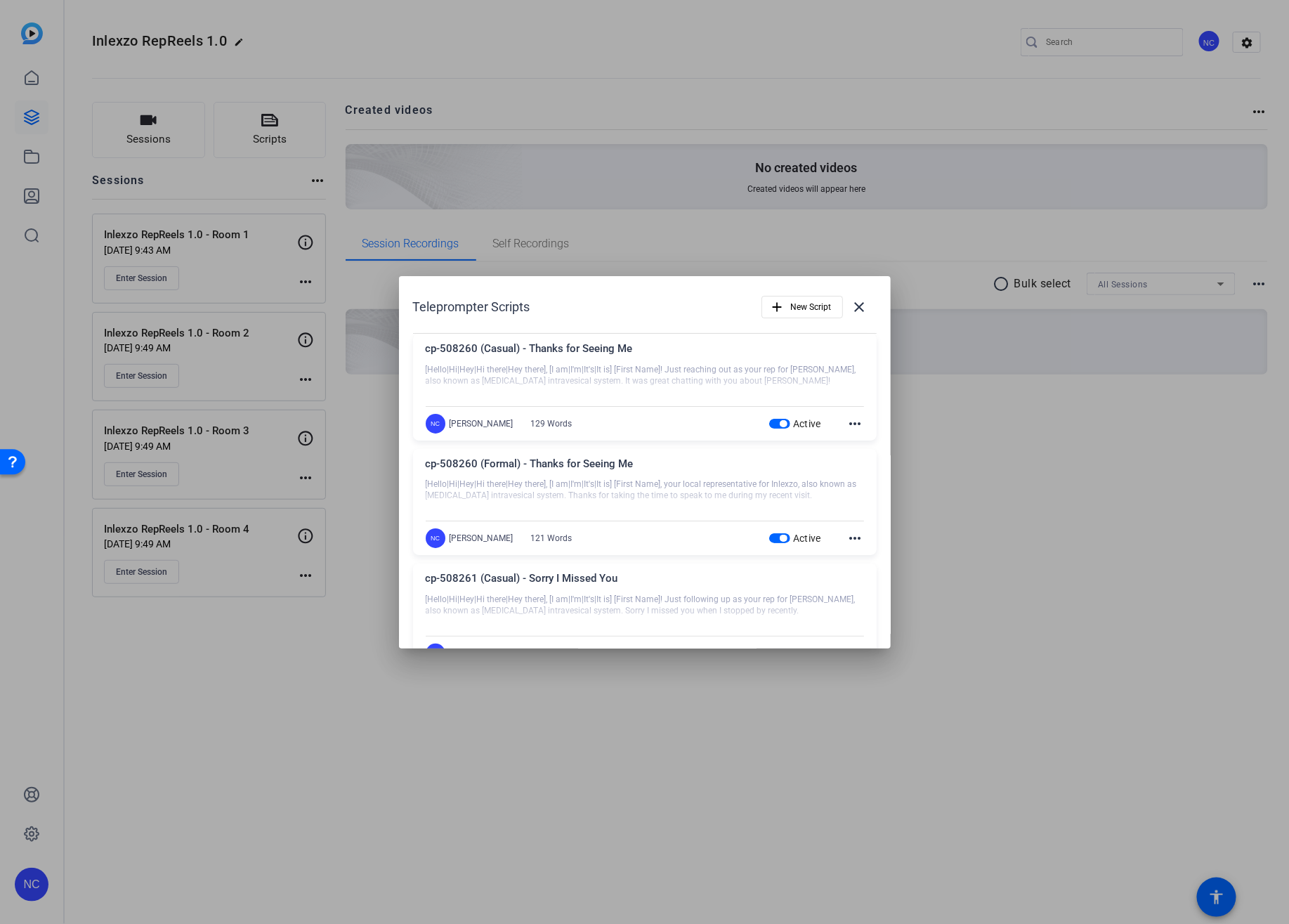
drag, startPoint x: 866, startPoint y: 306, endPoint x: 863, endPoint y: 313, distance: 7.6
click at [866, 306] on span at bounding box center [860, 307] width 34 height 34
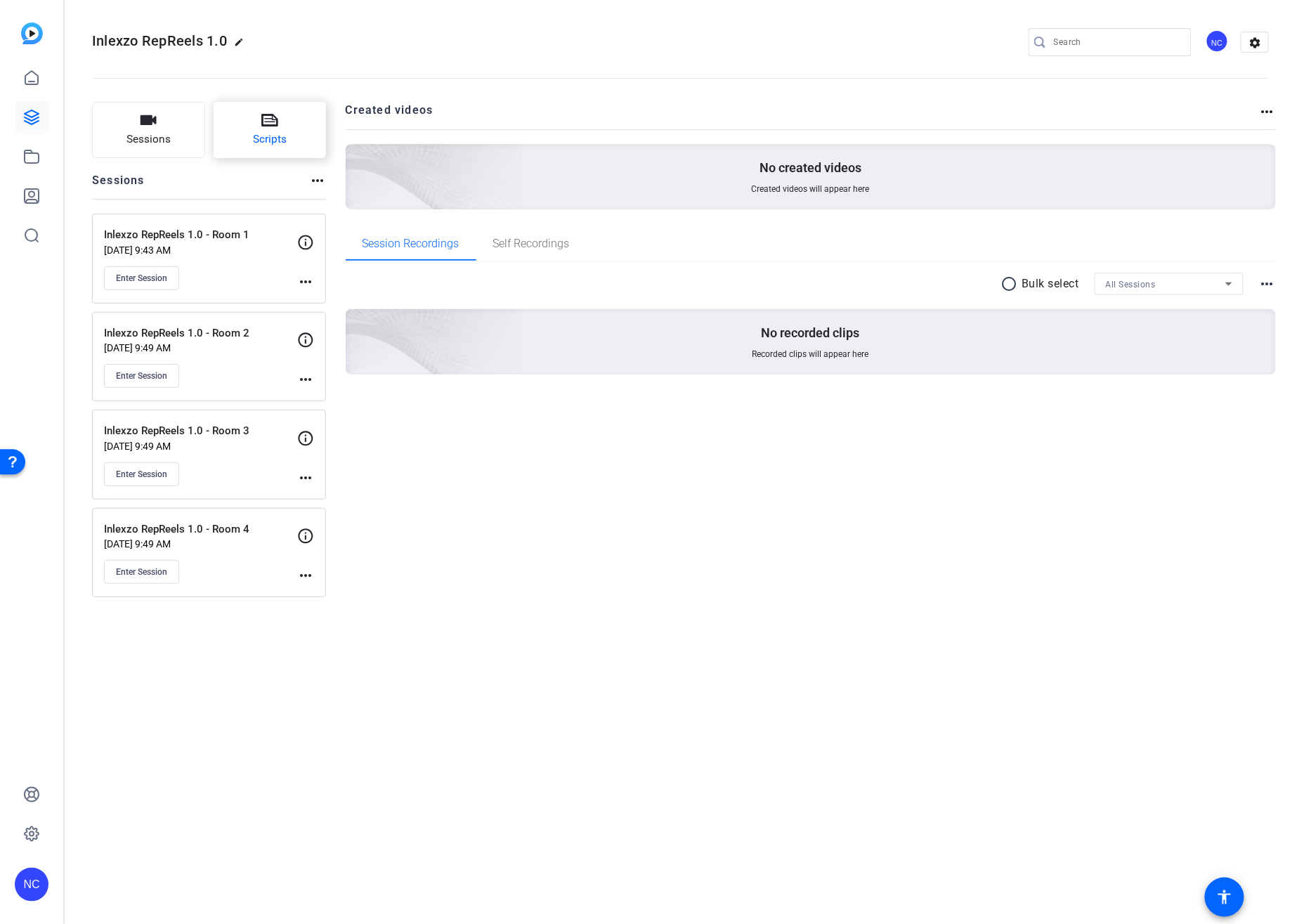
click at [293, 142] on button "Scripts" at bounding box center [270, 129] width 113 height 56
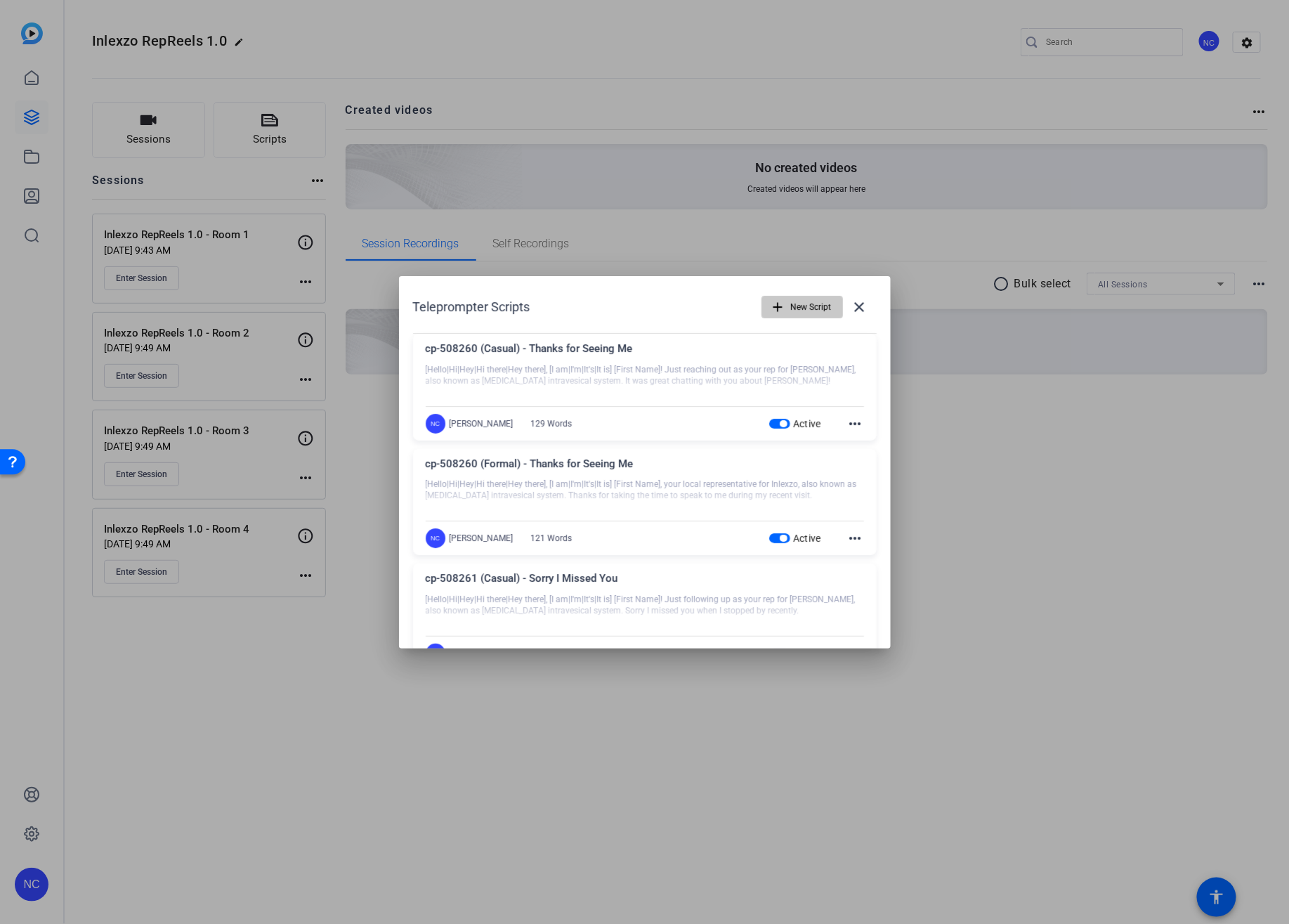
click at [794, 317] on span "New Script" at bounding box center [811, 307] width 41 height 27
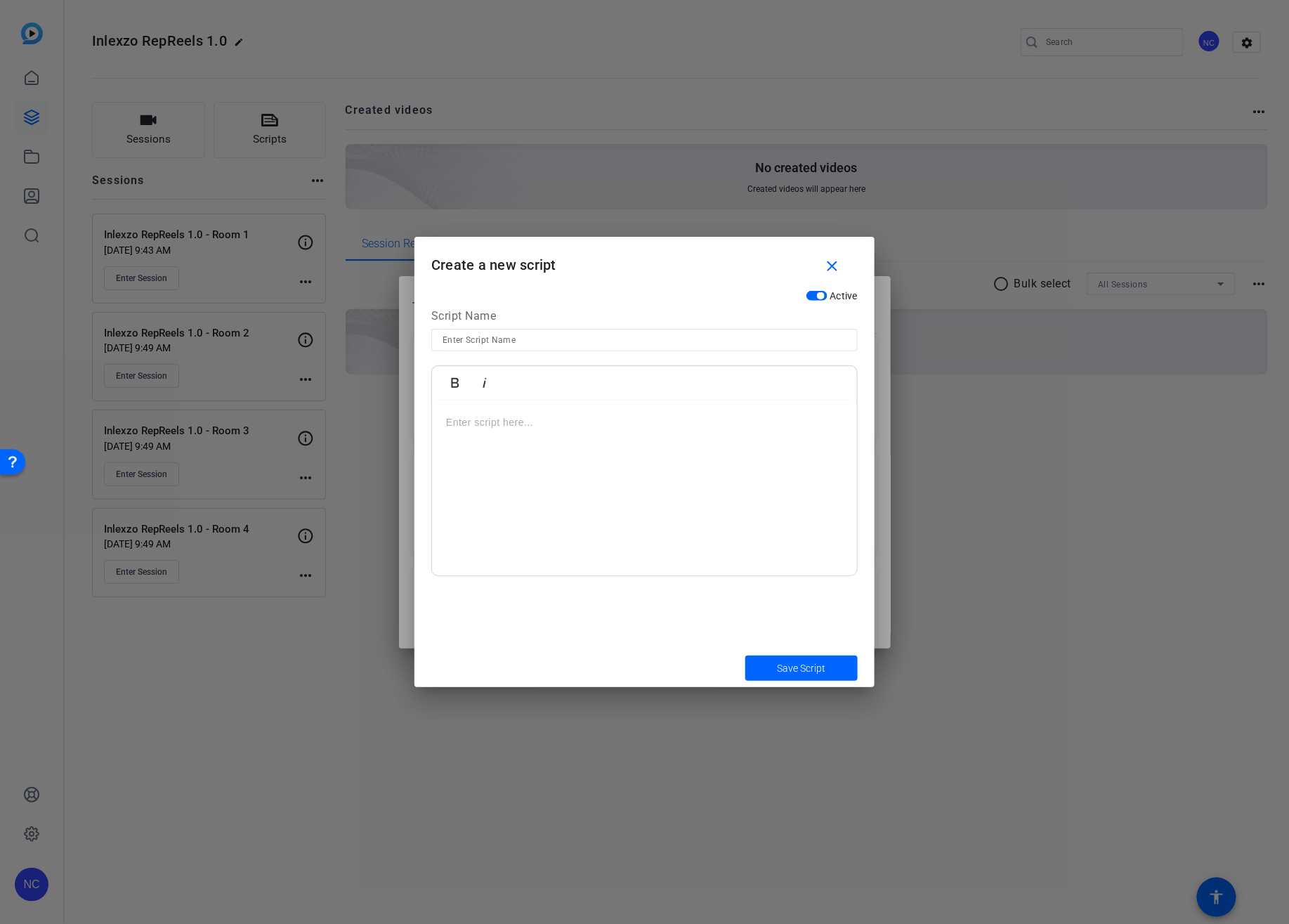
click at [686, 351] on div at bounding box center [644, 359] width 426 height 16
click at [656, 346] on input at bounding box center [644, 340] width 404 height 16
type input "cp-508222 - Now Approved"
click at [552, 429] on p at bounding box center [644, 422] width 397 height 16
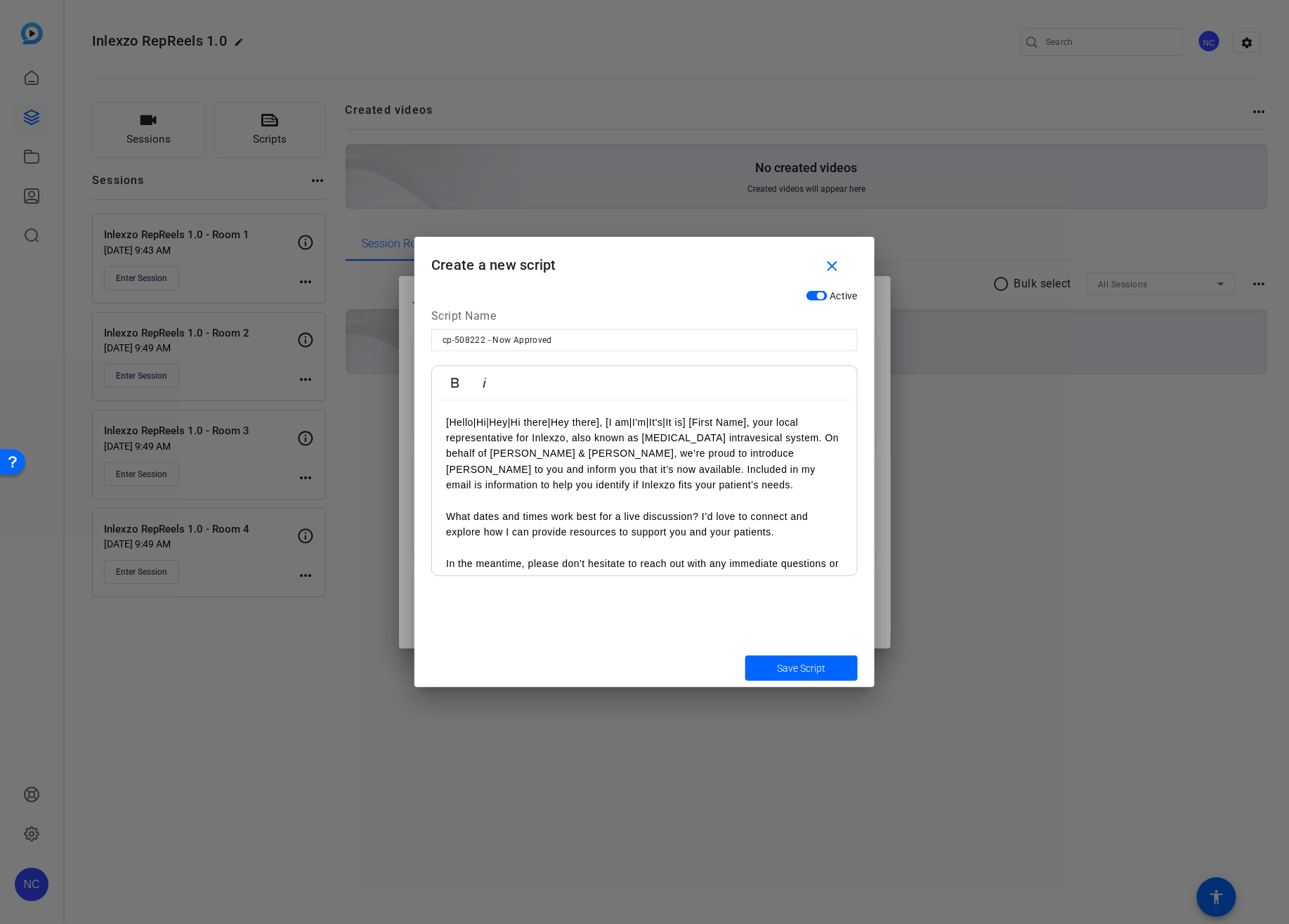
scroll to position [11, 0]
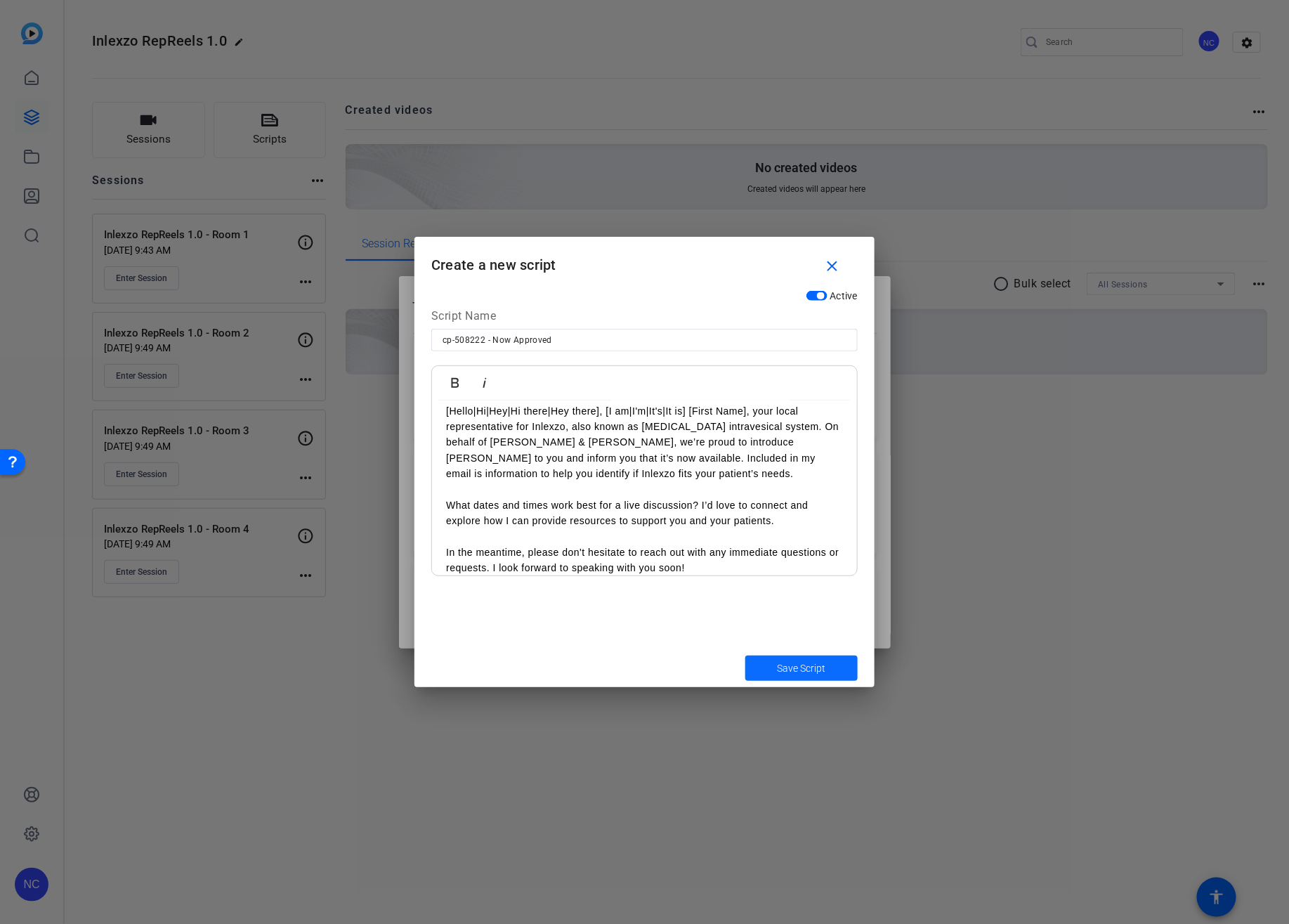
click at [767, 661] on span "submit" at bounding box center [801, 668] width 112 height 34
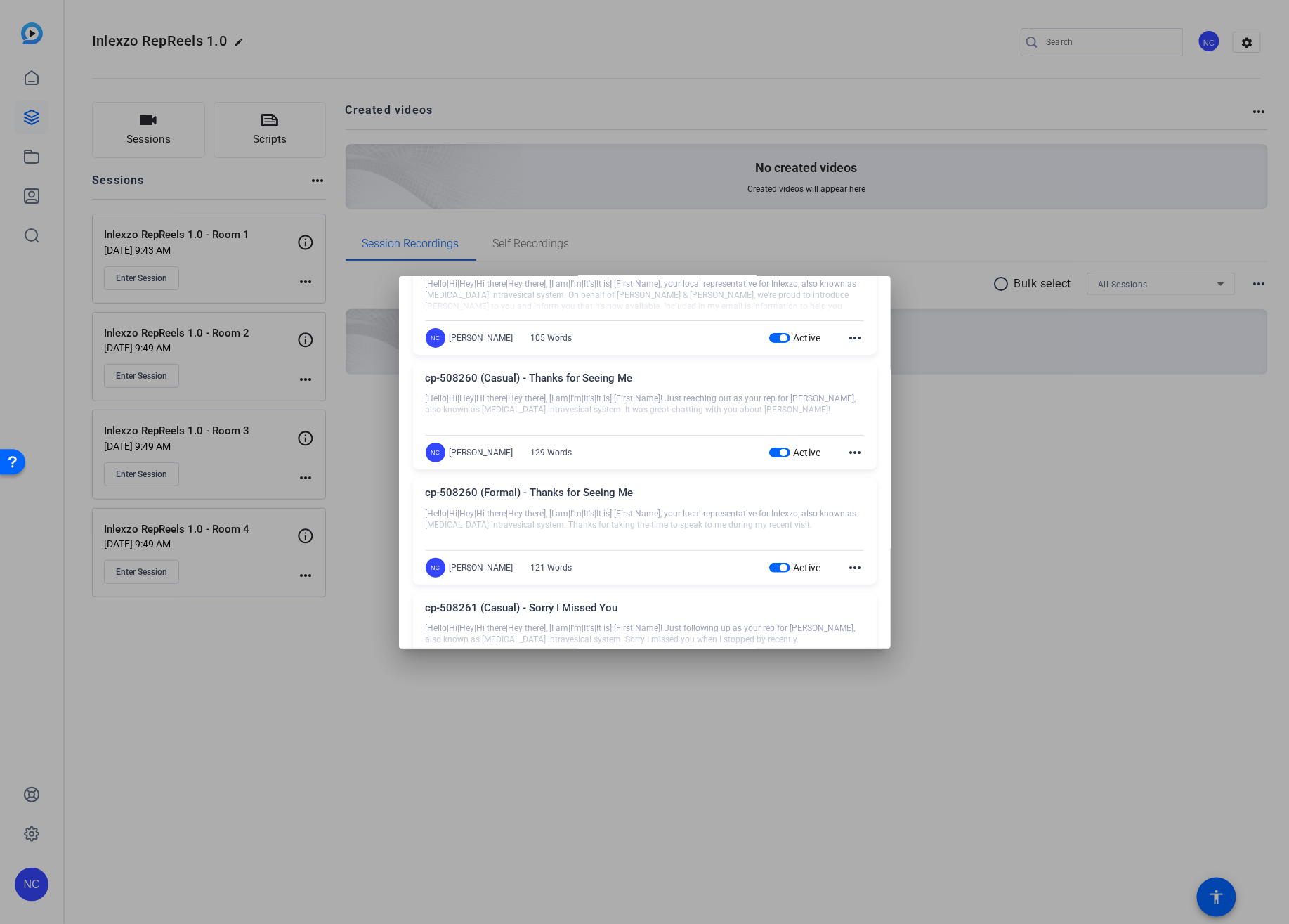
scroll to position [0, 0]
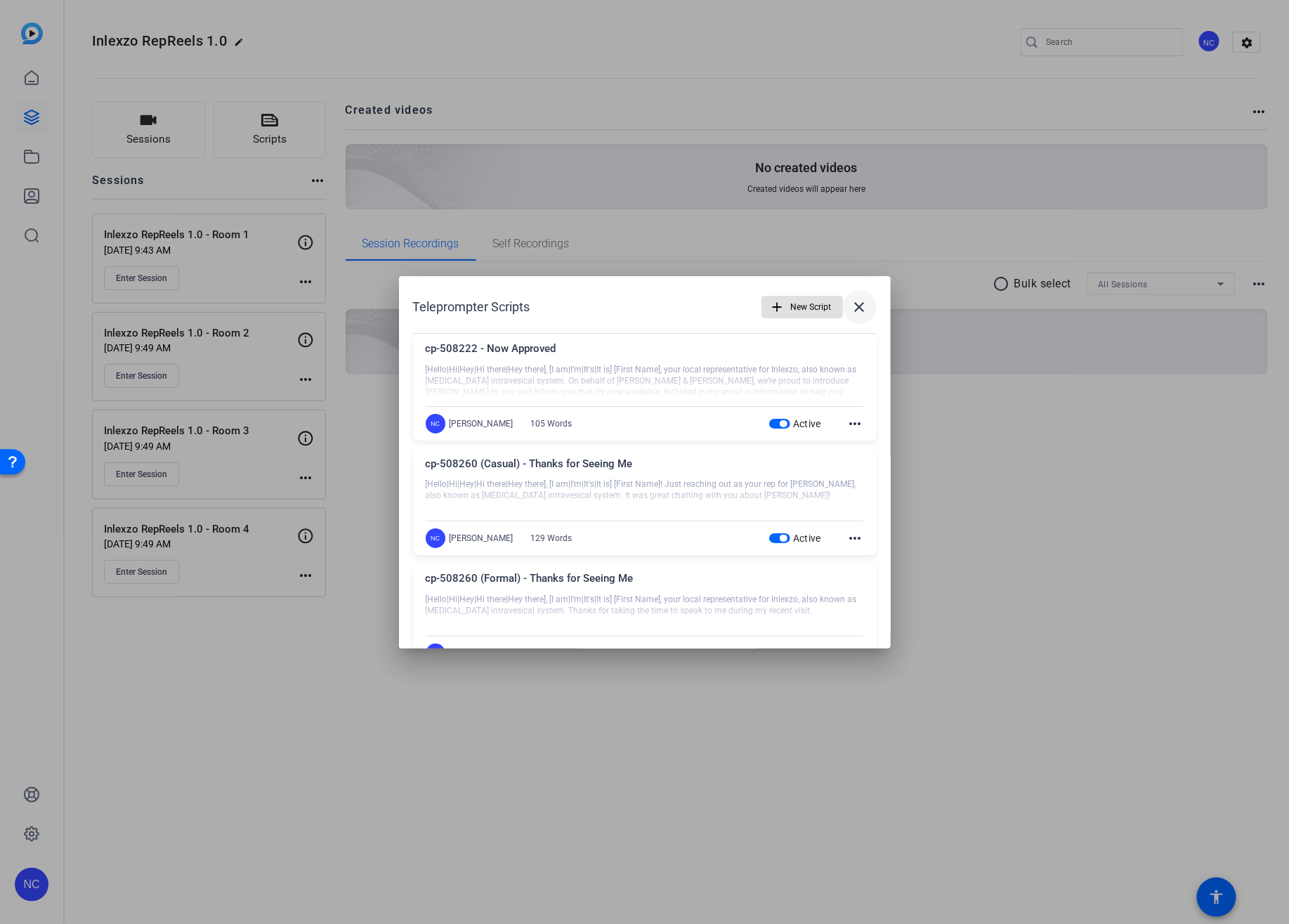
click at [854, 314] on mat-icon "close" at bounding box center [859, 307] width 17 height 16
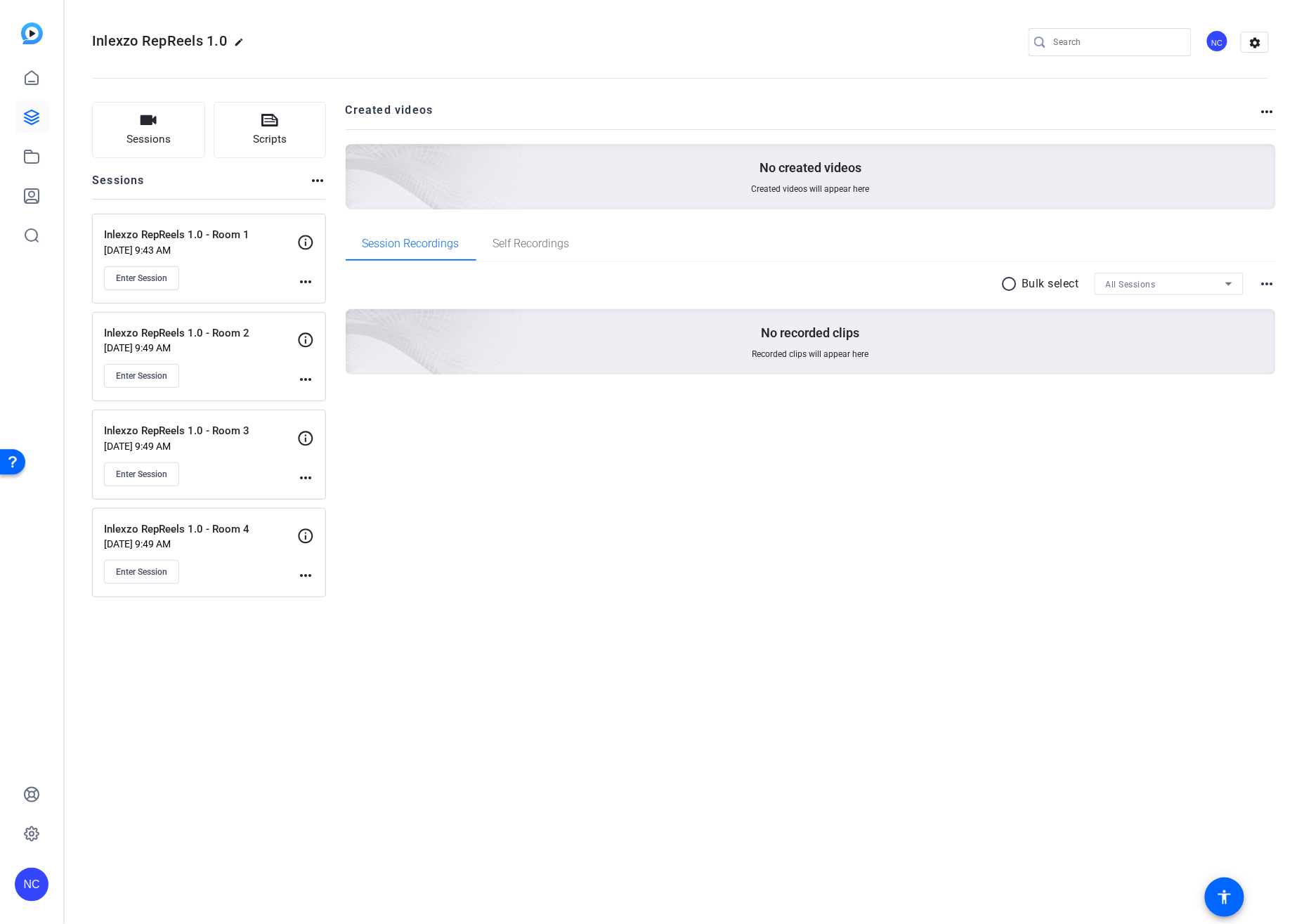
click at [1225, 43] on div "NC" at bounding box center [1217, 41] width 23 height 23
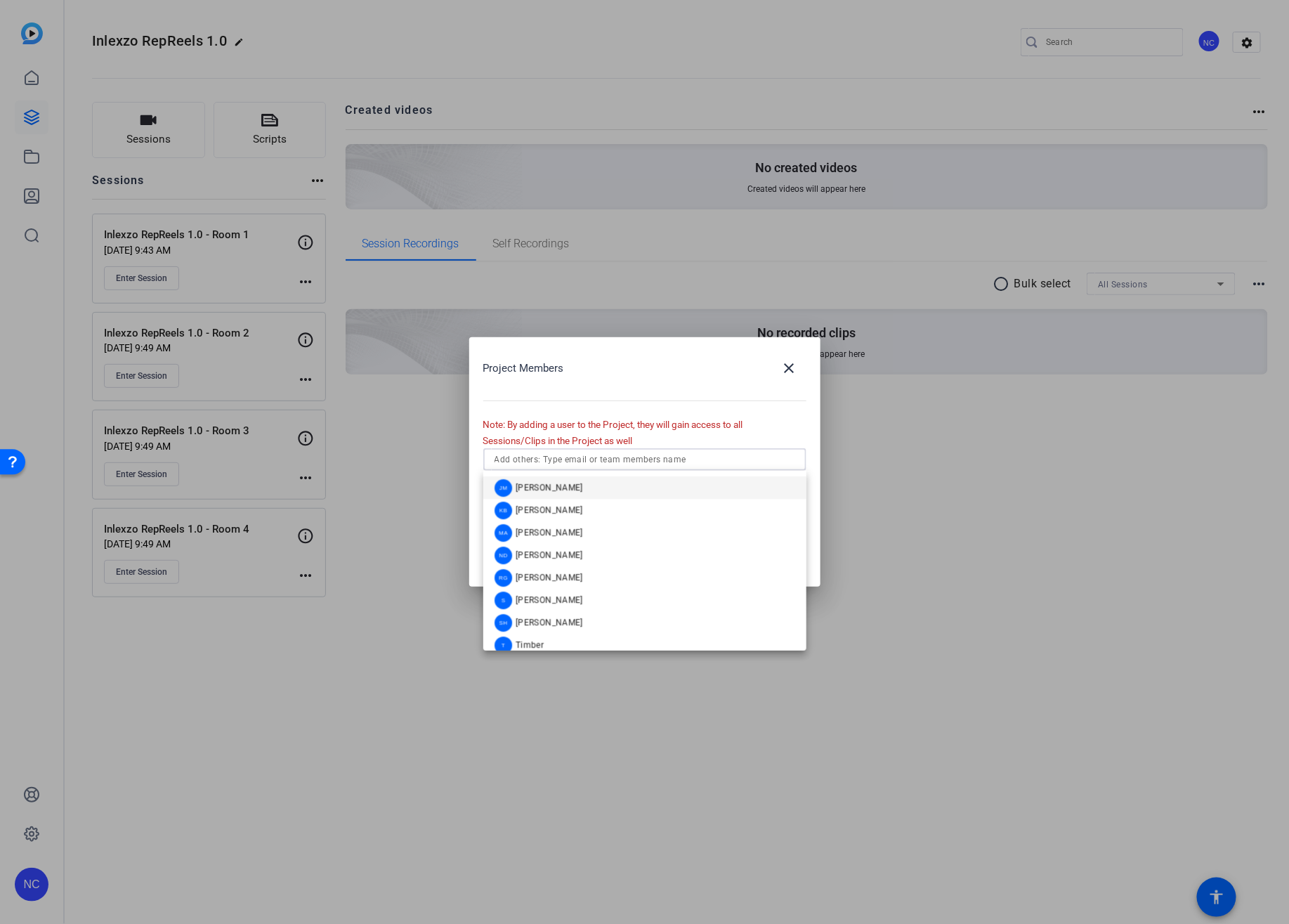
click at [614, 461] on input "text" at bounding box center [644, 459] width 301 height 16
click at [585, 485] on mat-option "[PERSON_NAME]" at bounding box center [644, 487] width 323 height 23
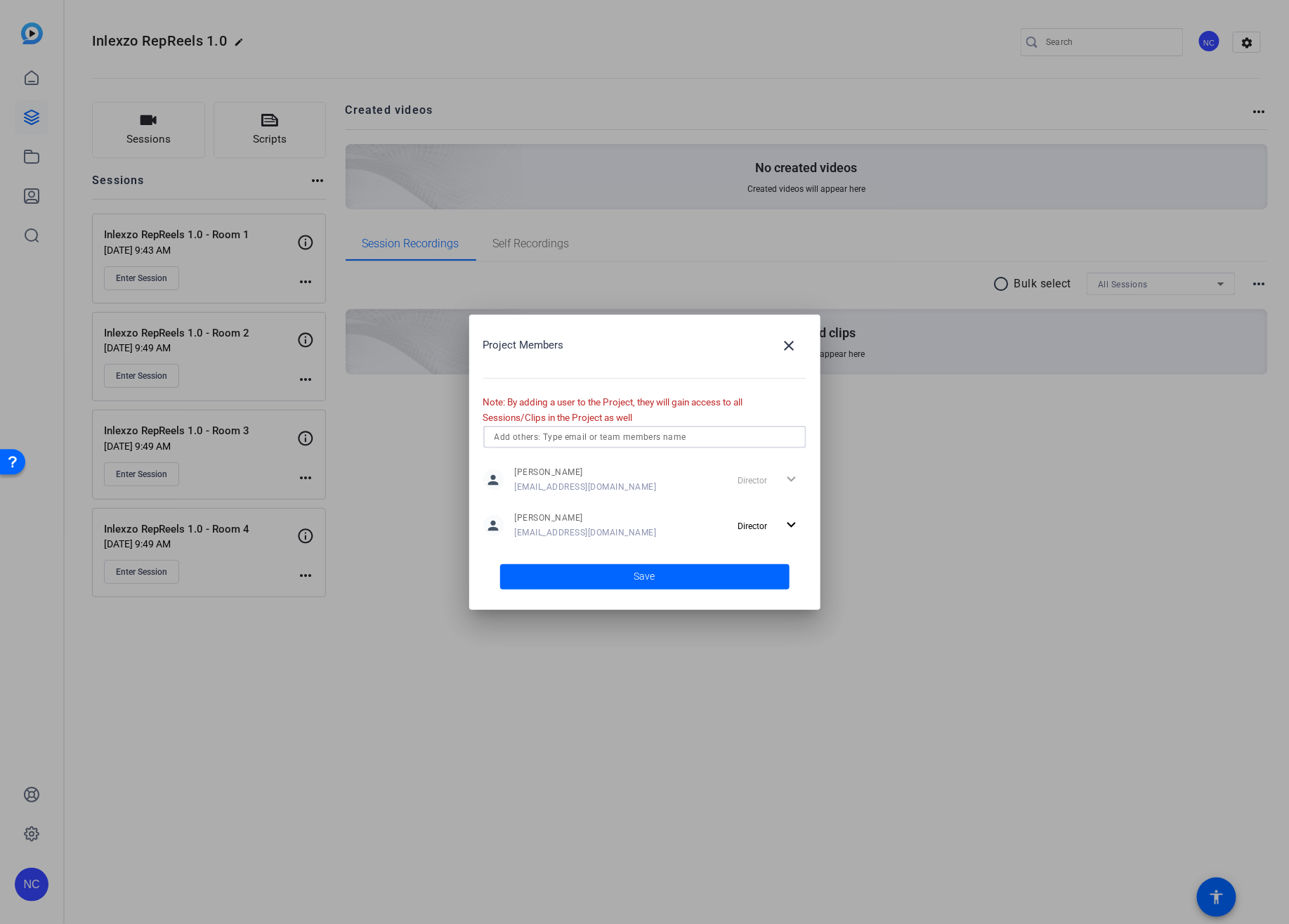
click at [622, 435] on input "text" at bounding box center [644, 436] width 301 height 16
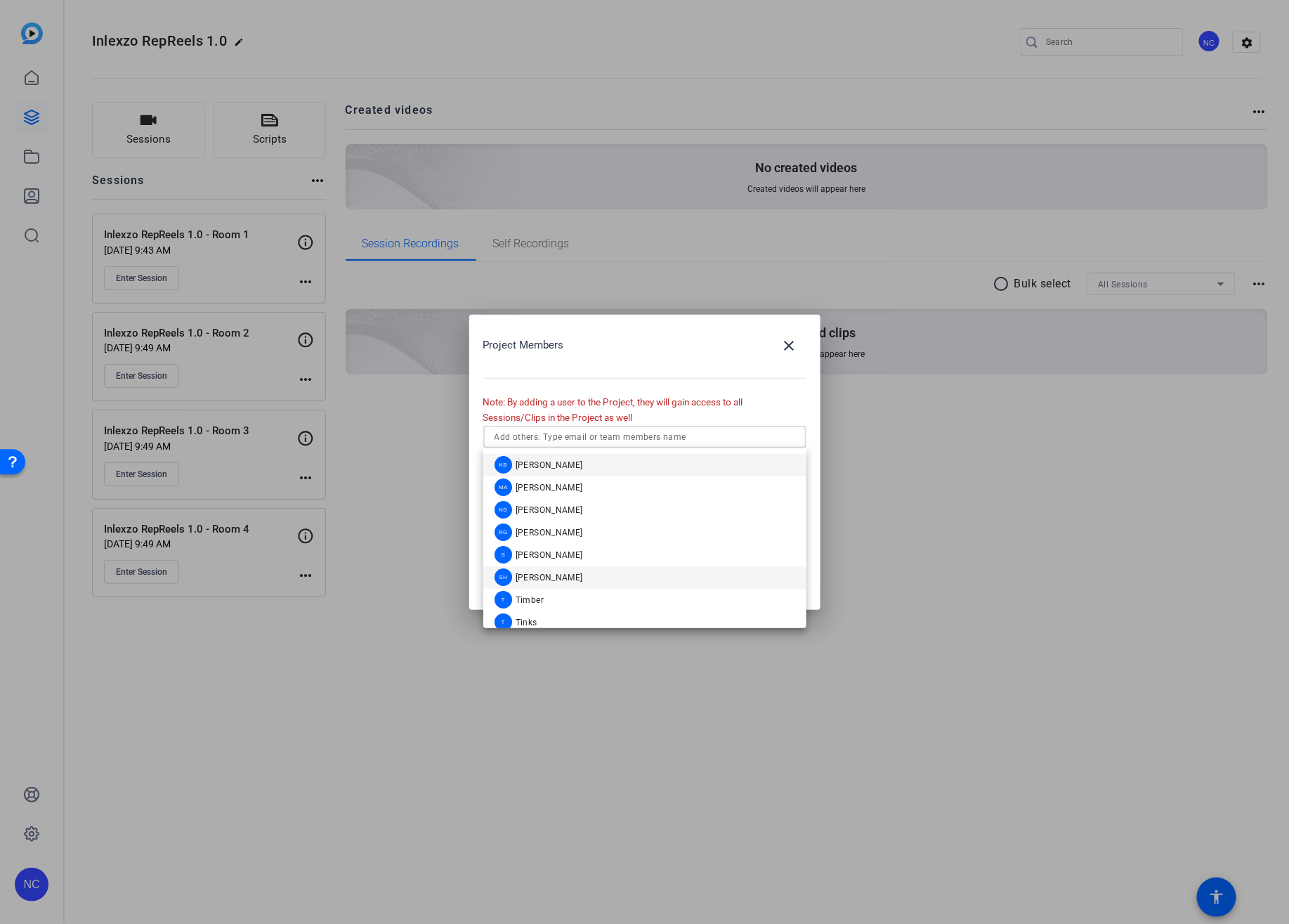
click at [586, 582] on mat-option "SH [PERSON_NAME]" at bounding box center [644, 578] width 323 height 23
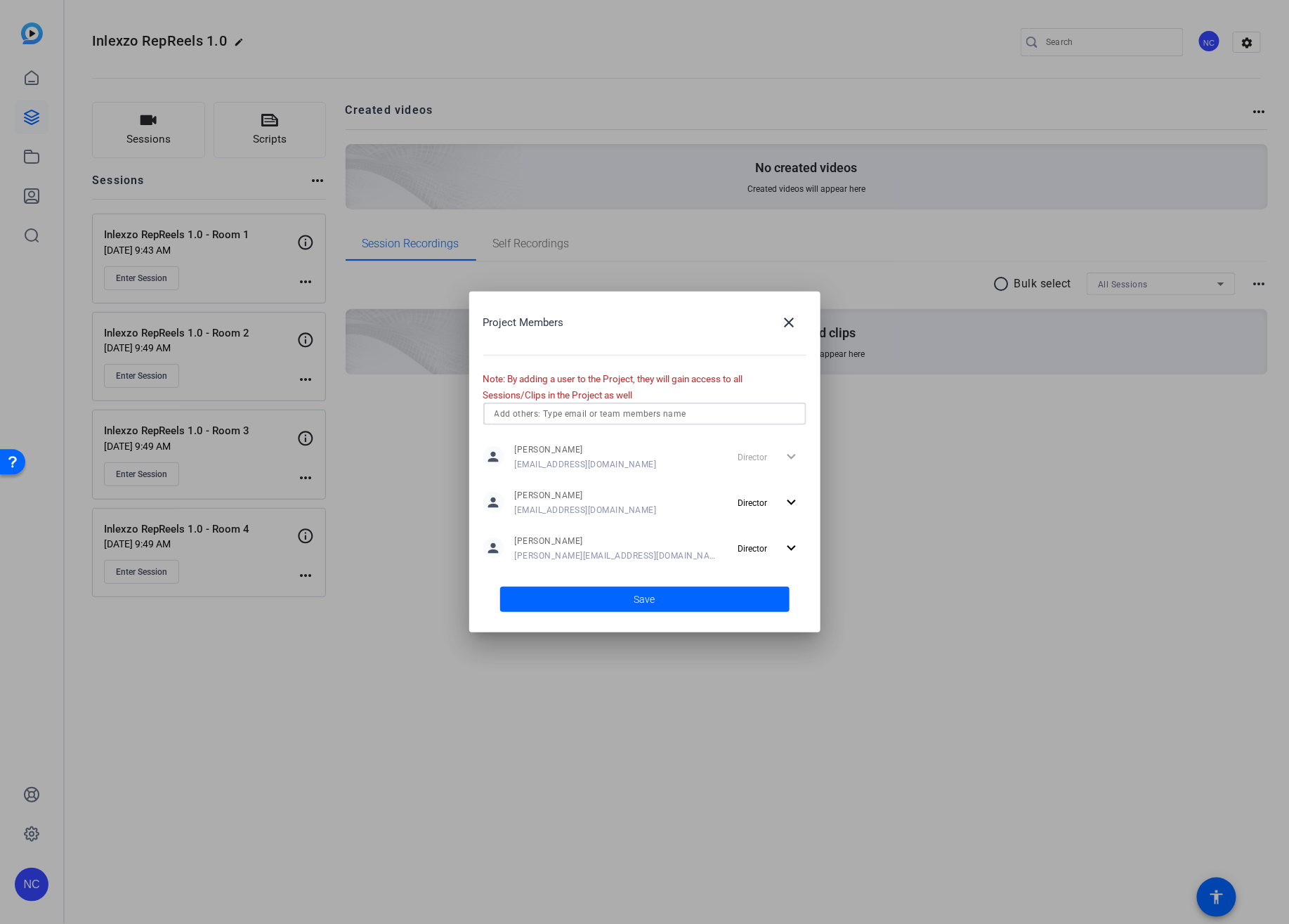
click at [594, 417] on input "text" at bounding box center [644, 413] width 301 height 16
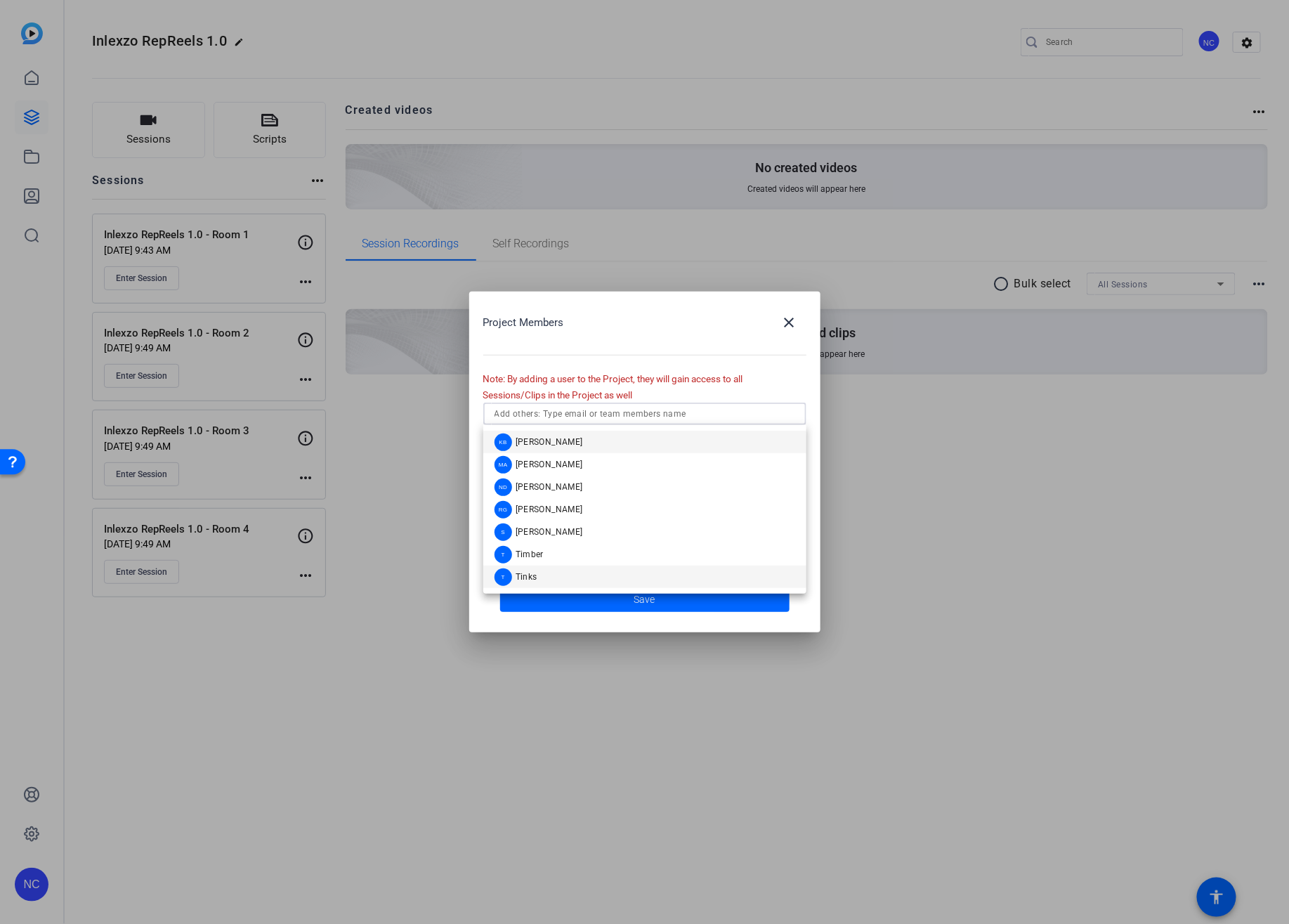
click at [546, 567] on mat-option "T Tinks" at bounding box center [644, 577] width 323 height 23
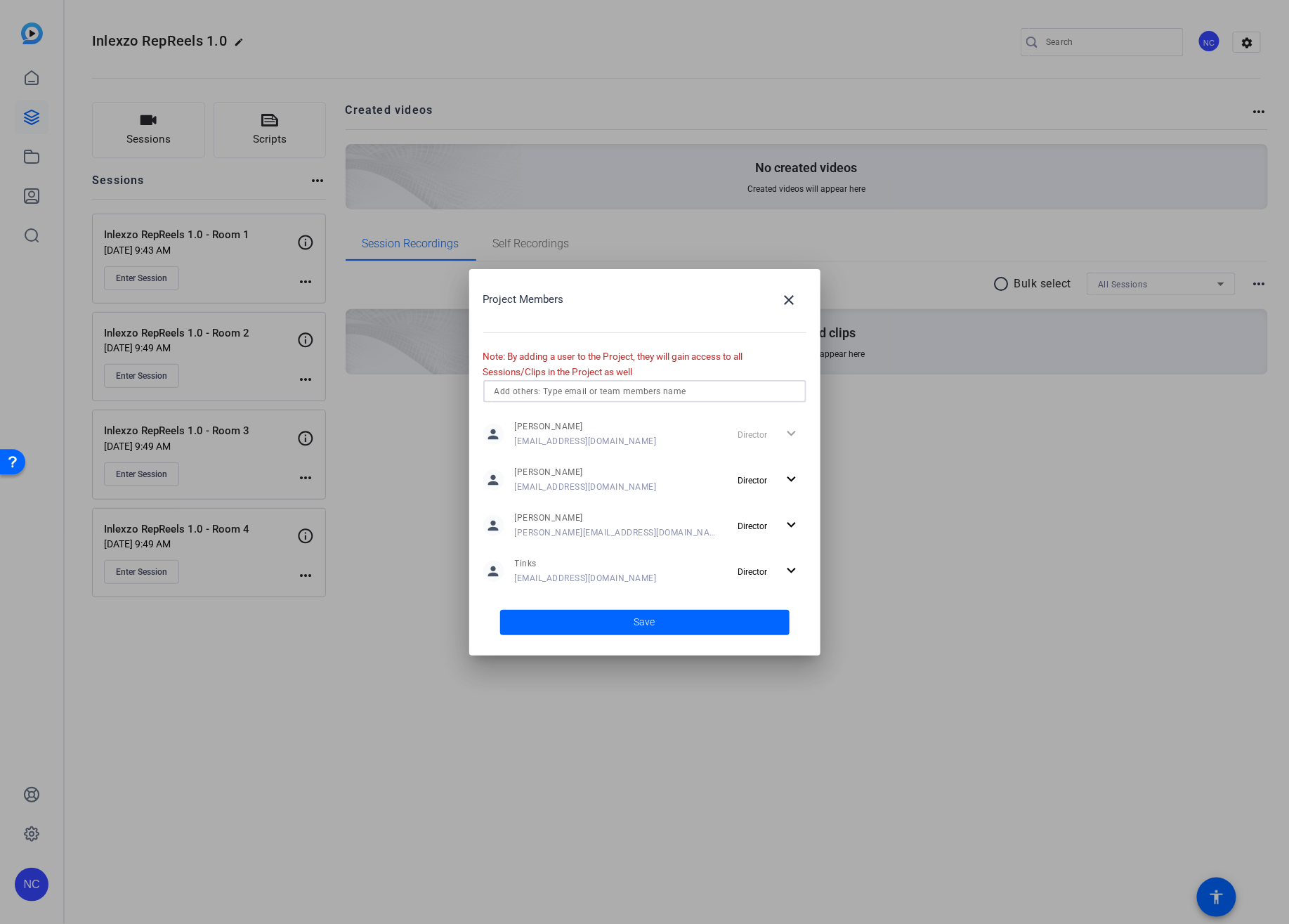
click at [578, 393] on input "text" at bounding box center [644, 391] width 301 height 16
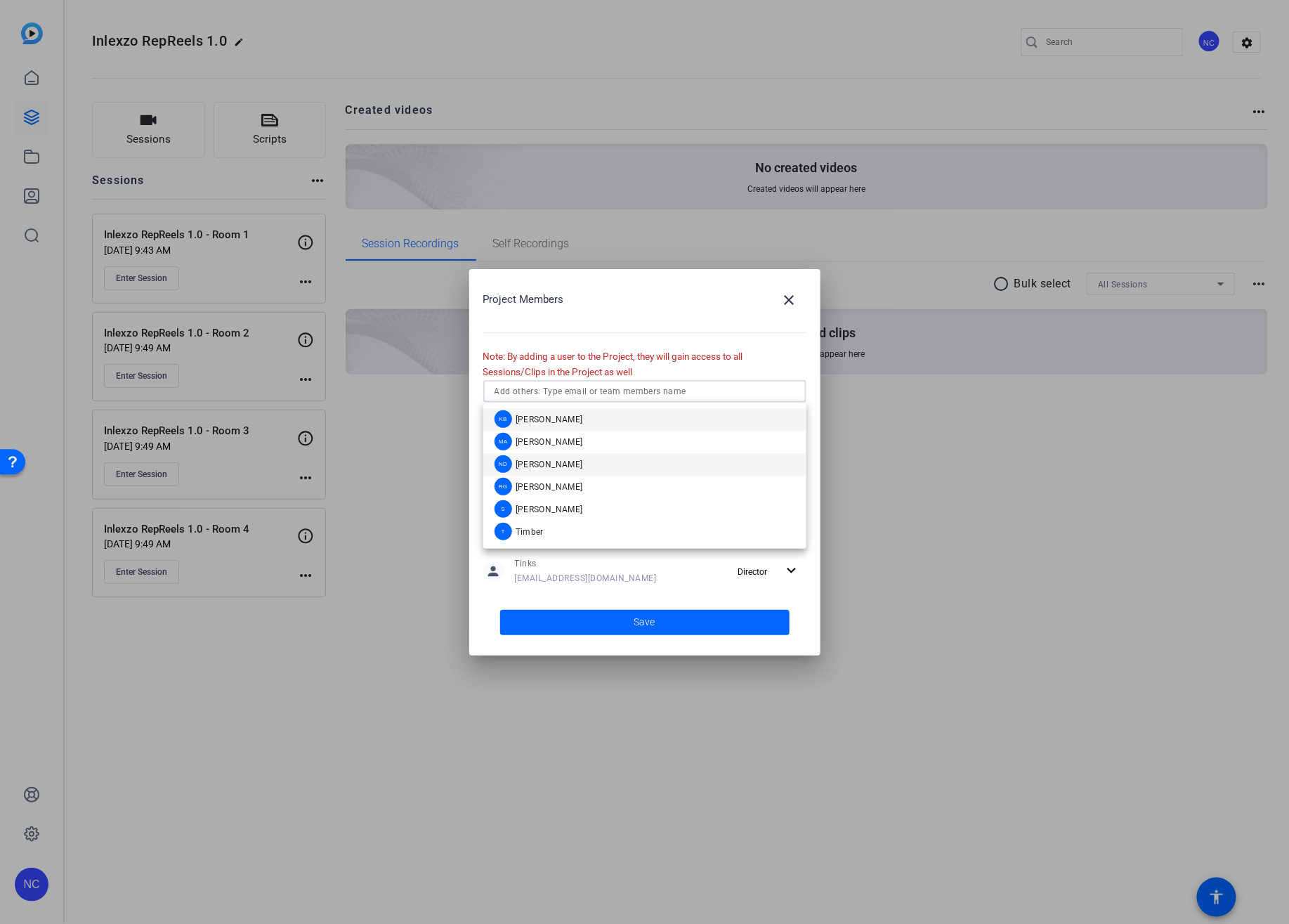
click at [560, 465] on span "[PERSON_NAME]" at bounding box center [550, 464] width 68 height 11
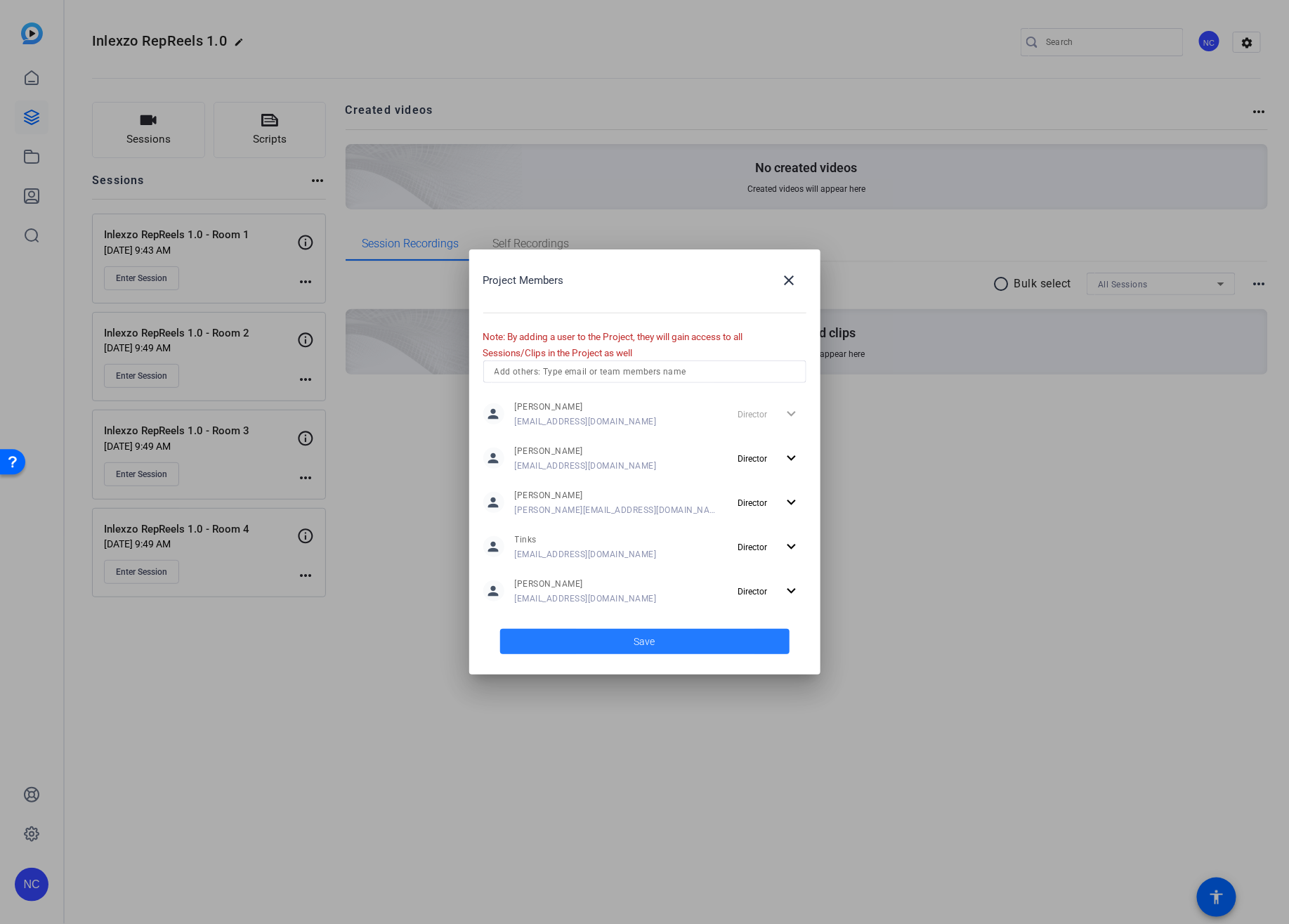
click at [593, 642] on span at bounding box center [644, 641] width 289 height 34
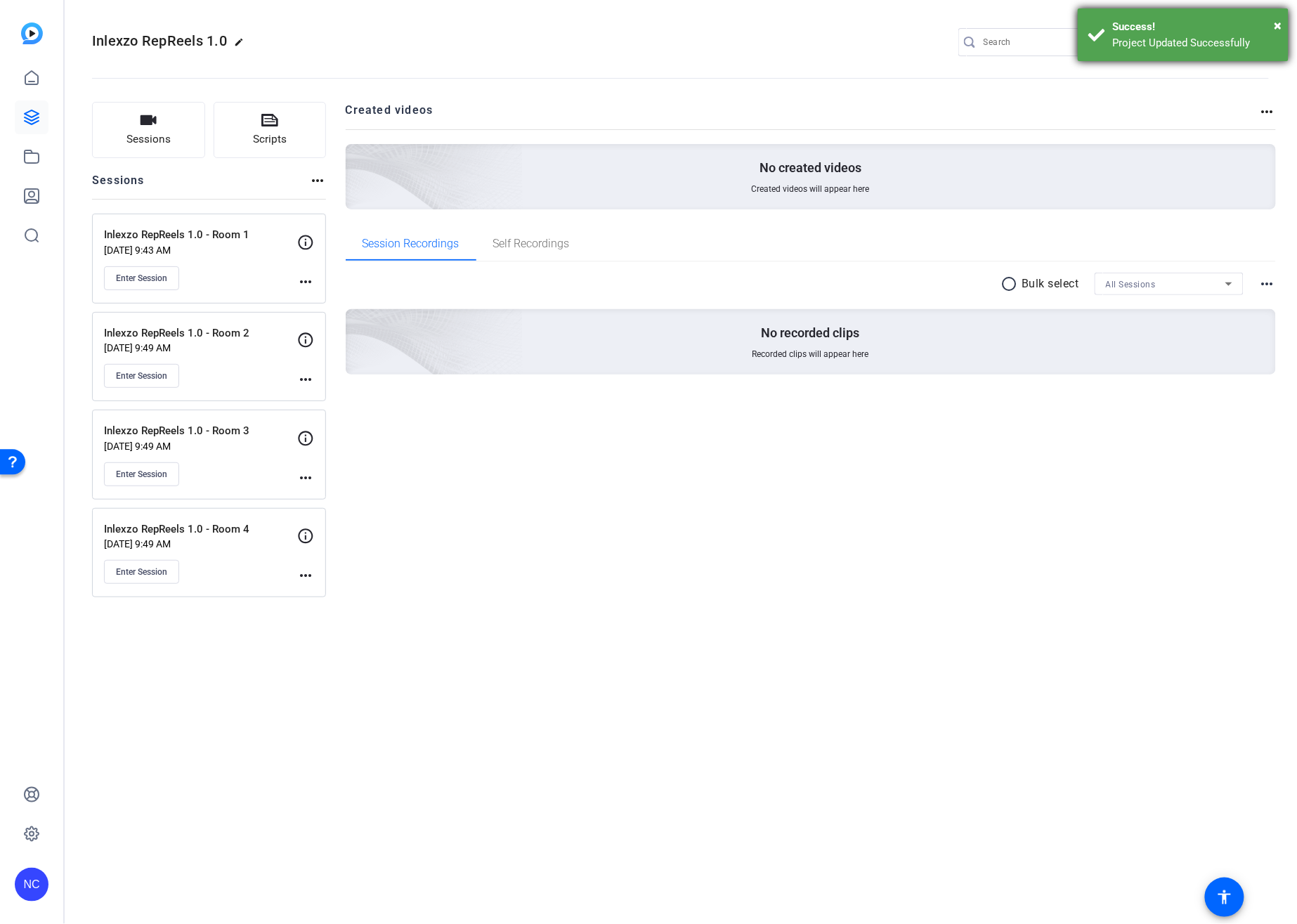
click at [1284, 22] on div "× Success! Project Updated Successfully" at bounding box center [1183, 35] width 211 height 53
click at [1221, 43] on div "+1" at bounding box center [1217, 41] width 23 height 23
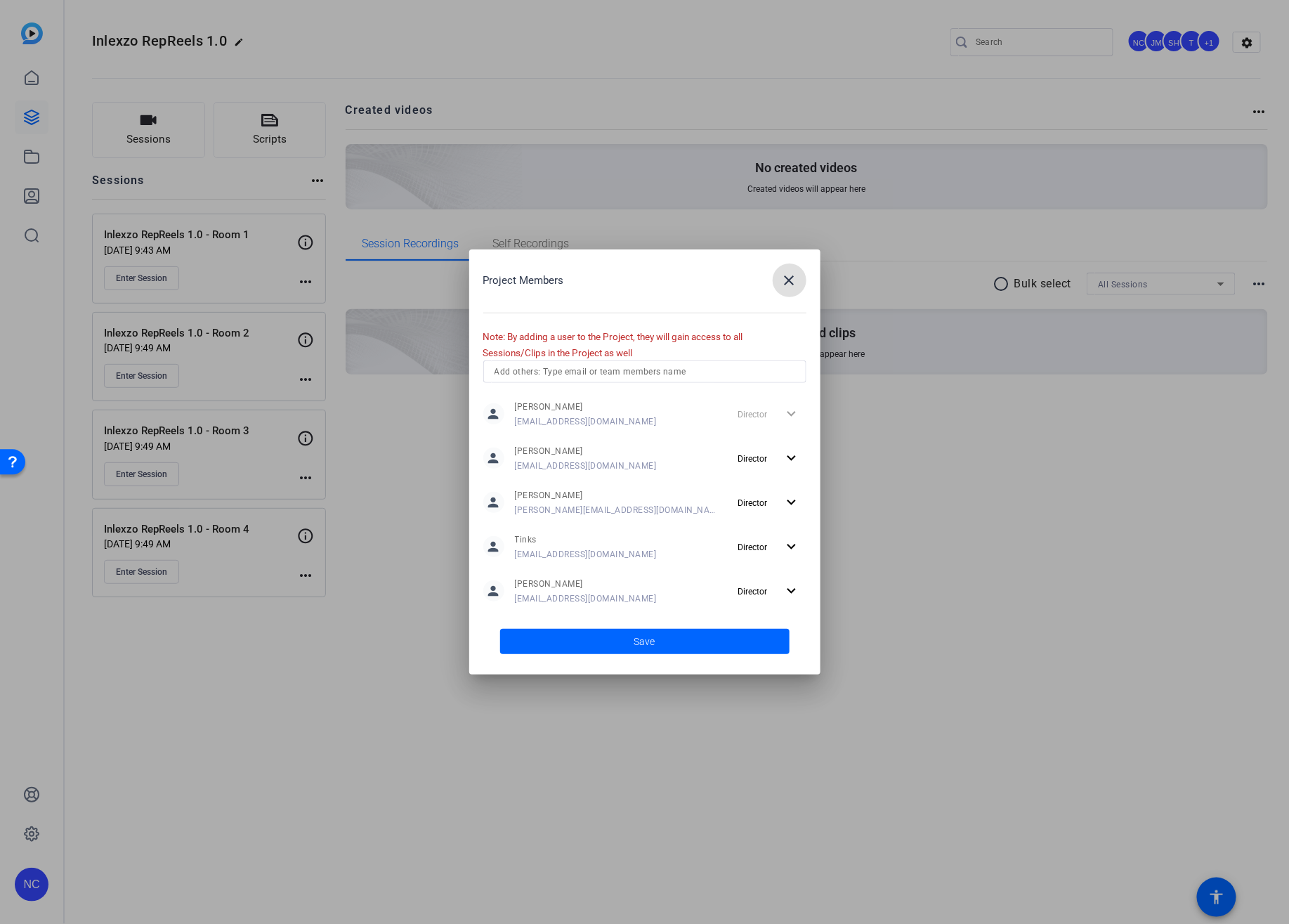
click at [228, 760] on div at bounding box center [644, 462] width 1289 height 924
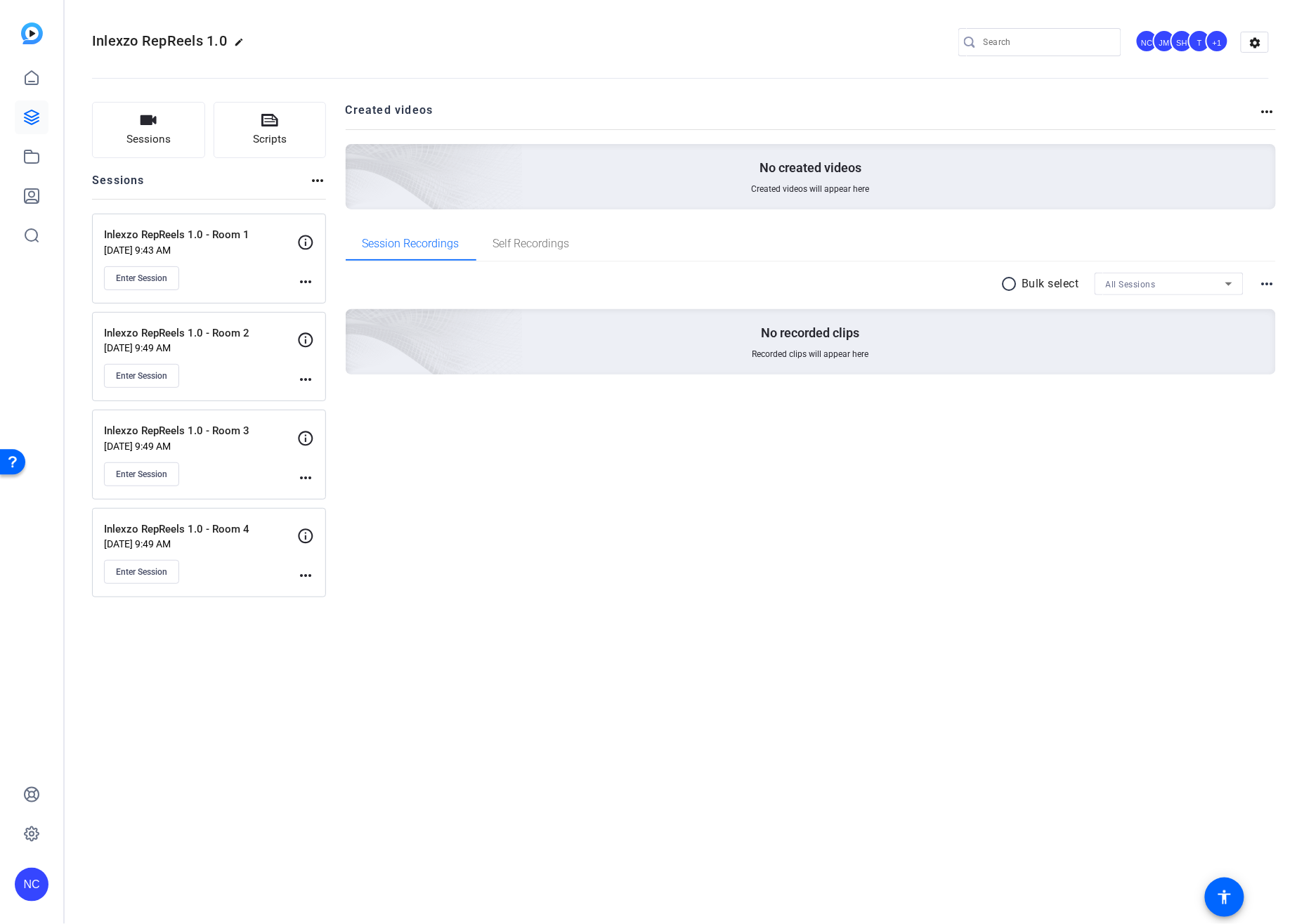
click at [312, 279] on mat-icon "more_horiz" at bounding box center [305, 281] width 17 height 16
click at [325, 299] on span "Edit Session" at bounding box center [341, 301] width 64 height 16
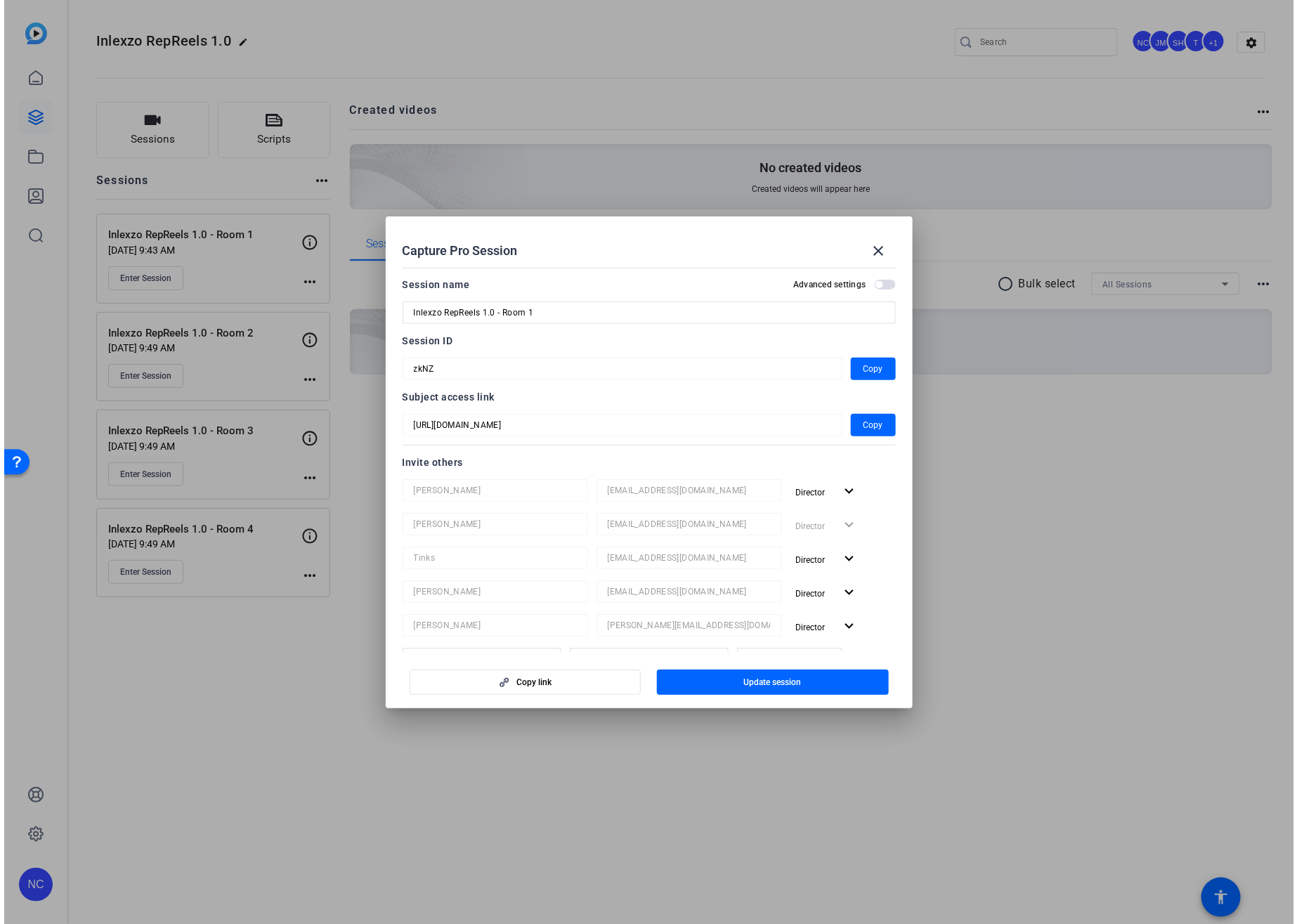
scroll to position [78, 0]
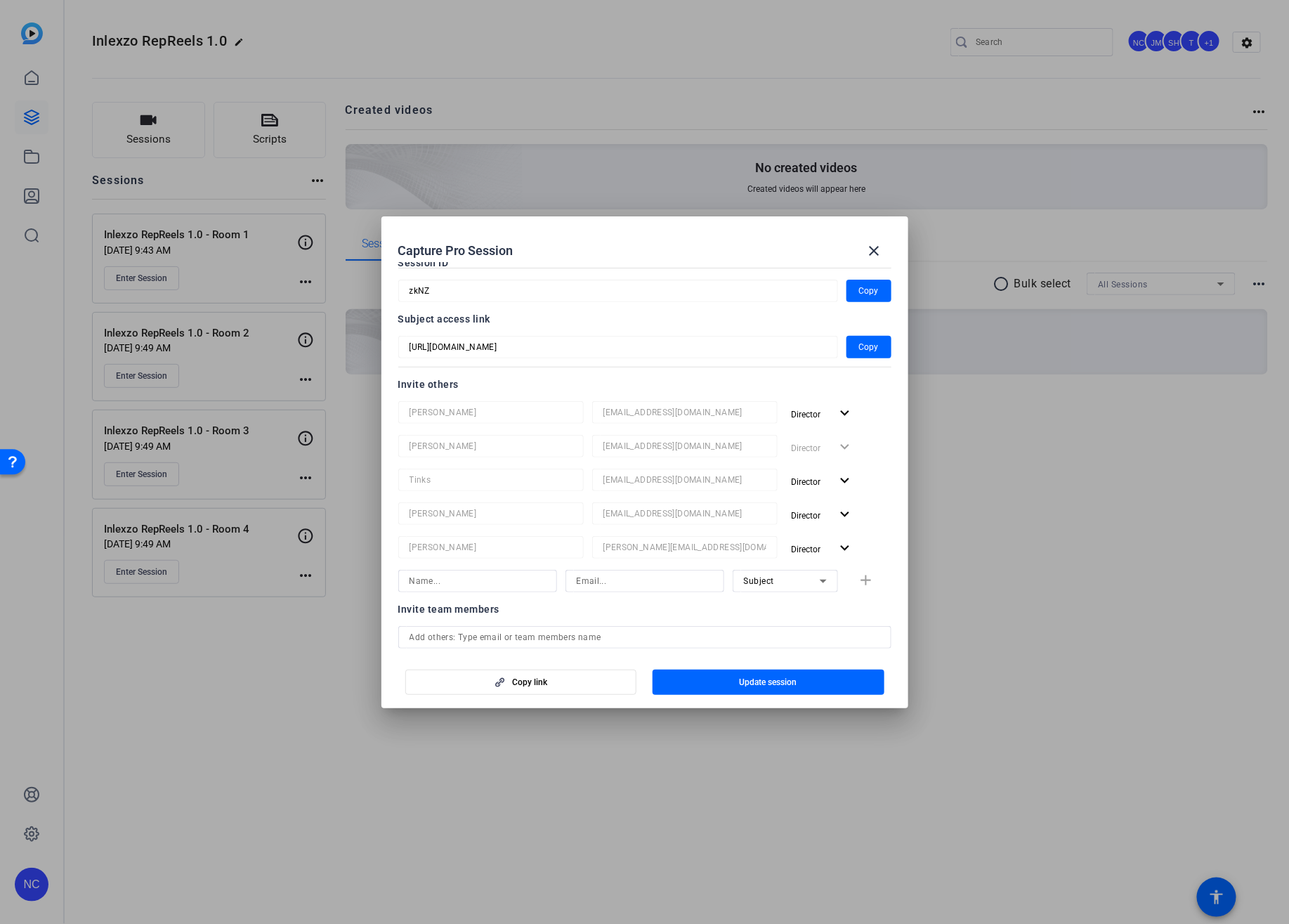
click at [215, 693] on div at bounding box center [644, 462] width 1289 height 924
